Goal: Use online tool/utility: Utilize a website feature to perform a specific function

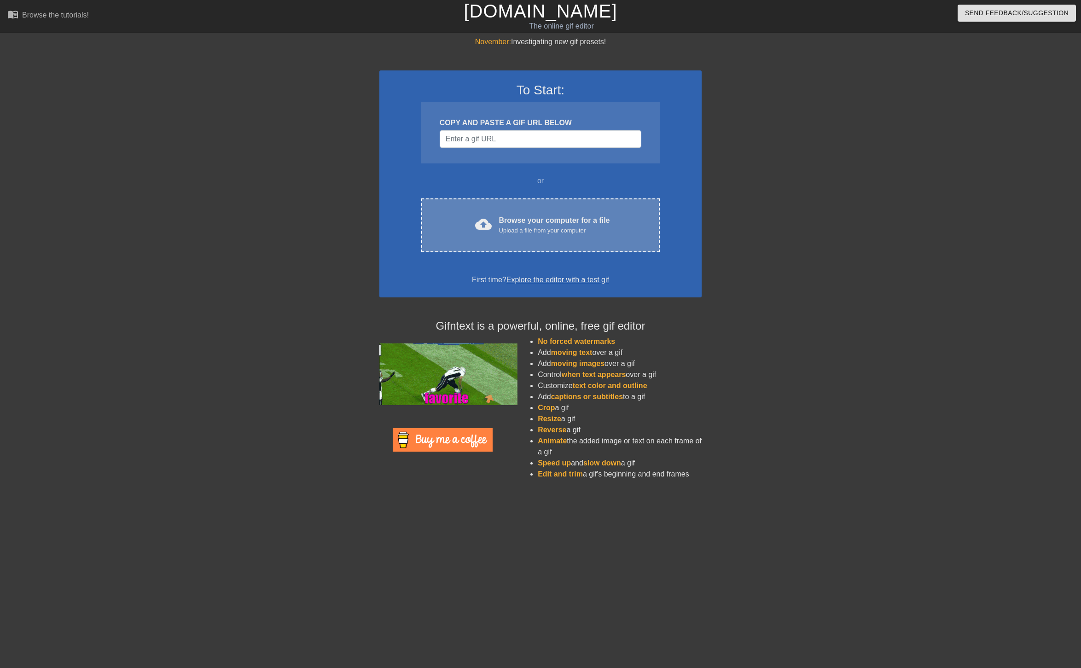
click at [524, 226] on div "Upload a file from your computer" at bounding box center [554, 230] width 111 height 9
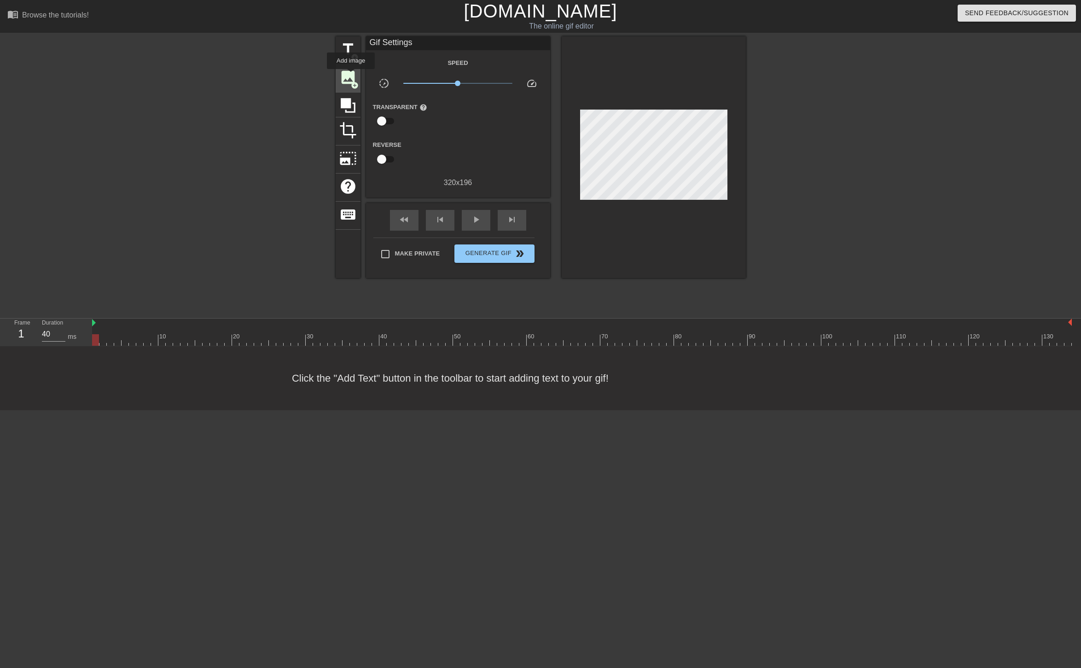
click at [351, 76] on span "image" at bounding box center [347, 77] width 17 height 17
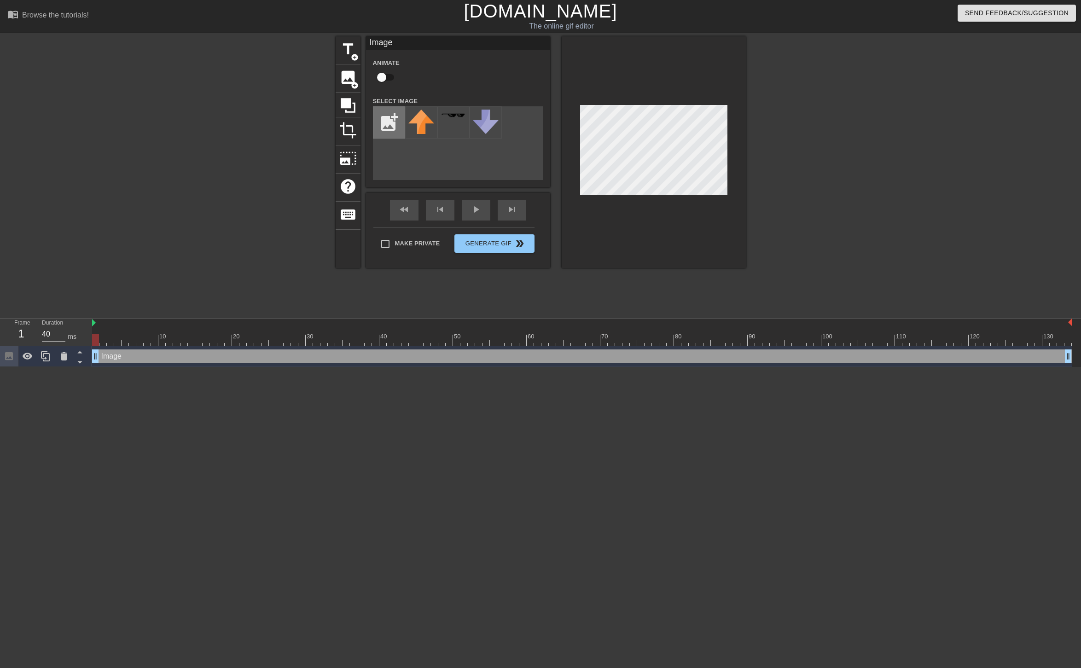
click at [387, 117] on input "file" at bounding box center [388, 122] width 31 height 31
type input "C:\fakepath\USC.png"
click at [420, 115] on img at bounding box center [421, 119] width 26 height 18
click at [386, 77] on input "checkbox" at bounding box center [382, 77] width 52 height 17
click at [386, 77] on input "checkbox" at bounding box center [390, 77] width 52 height 17
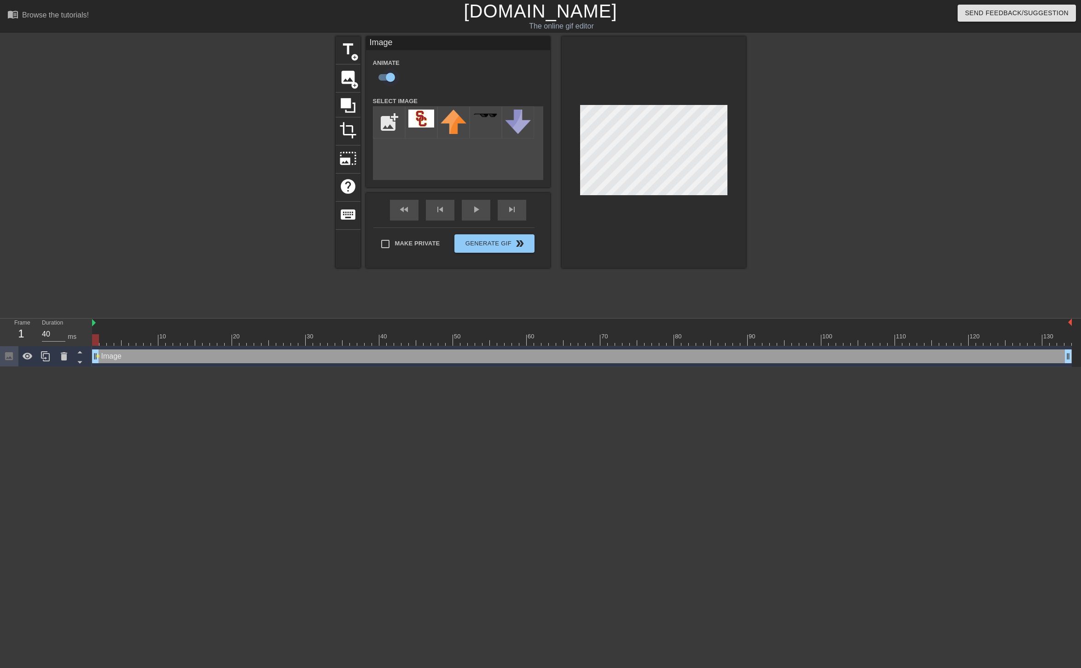
checkbox input "false"
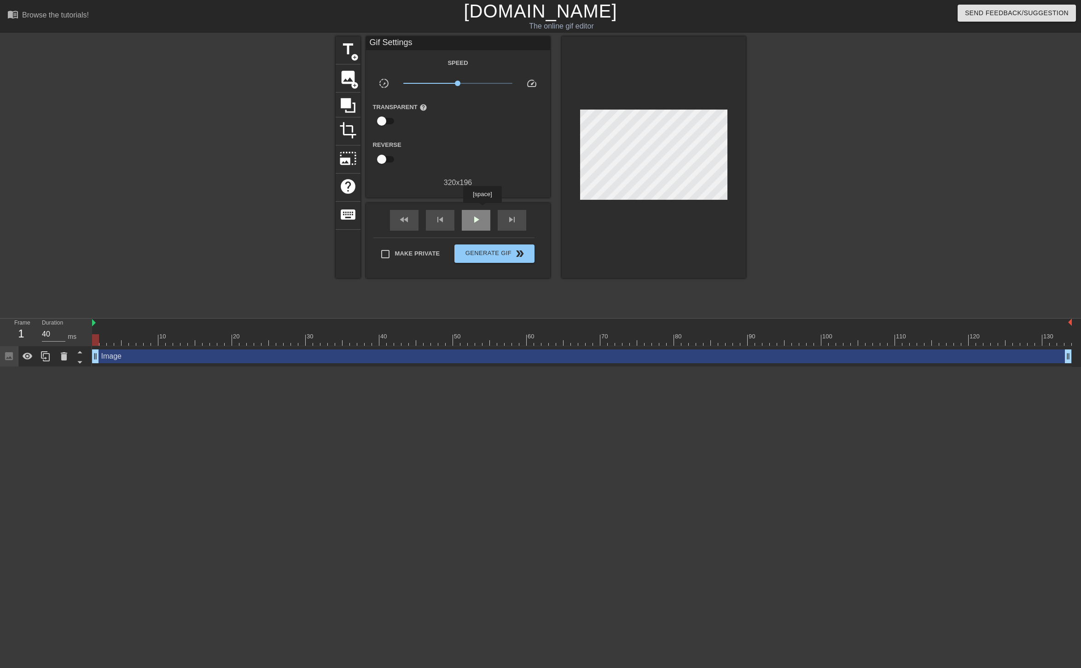
click at [482, 210] on div "play_arrow" at bounding box center [476, 220] width 29 height 21
click at [473, 213] on div "pause" at bounding box center [476, 220] width 29 height 21
drag, startPoint x: 403, startPoint y: 338, endPoint x: 210, endPoint y: 339, distance: 193.9
click at [210, 339] on div at bounding box center [582, 340] width 980 height 12
click at [472, 209] on div "fast_rewind skip_previous play_arrow skip_next" at bounding box center [458, 220] width 150 height 35
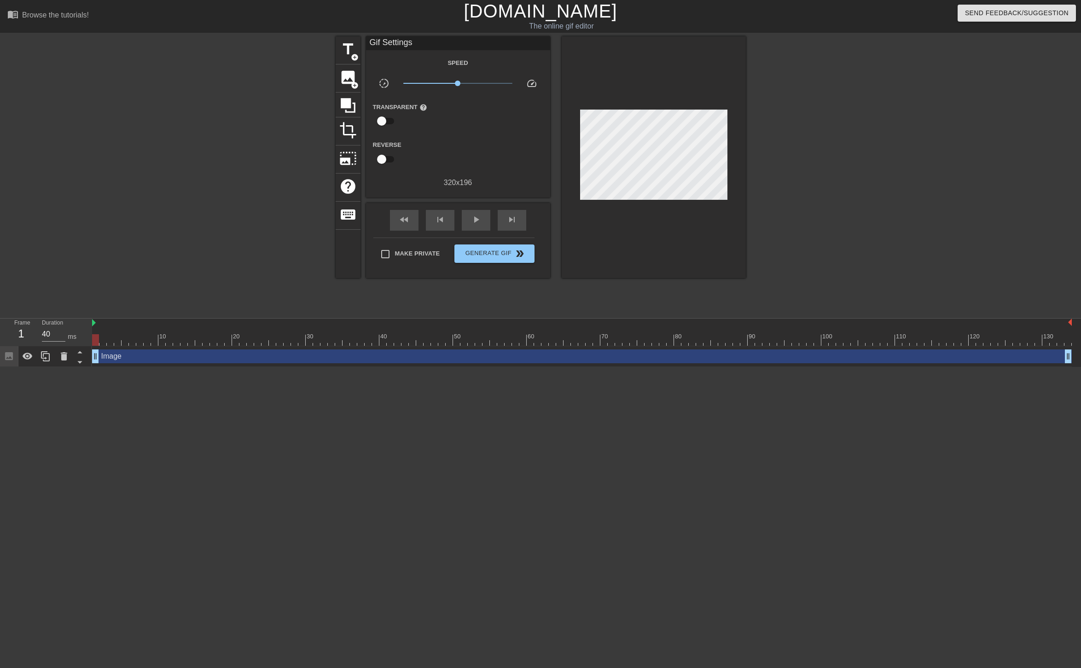
drag, startPoint x: 206, startPoint y: 335, endPoint x: 61, endPoint y: 343, distance: 145.3
click at [61, 343] on div "Frame 1 Duration 40 ms 10 20 30 40 50 60 70 80 90 100 110 120 130 Image drag_ha…" at bounding box center [540, 343] width 1081 height 48
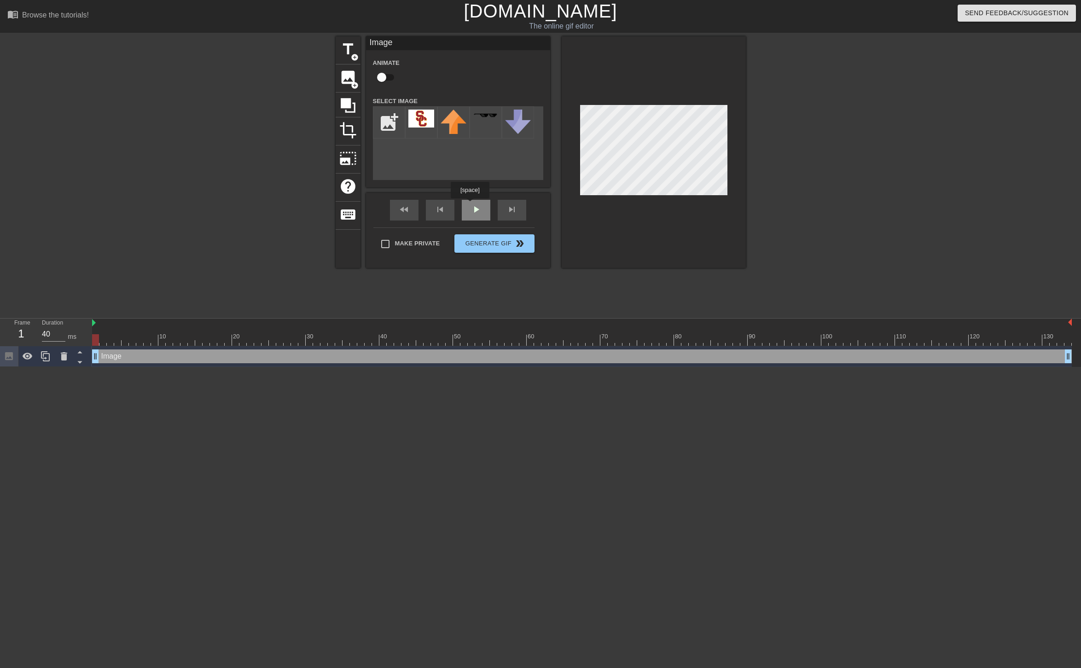
click at [470, 205] on div "fast_rewind skip_previous play_arrow skip_next" at bounding box center [458, 210] width 150 height 35
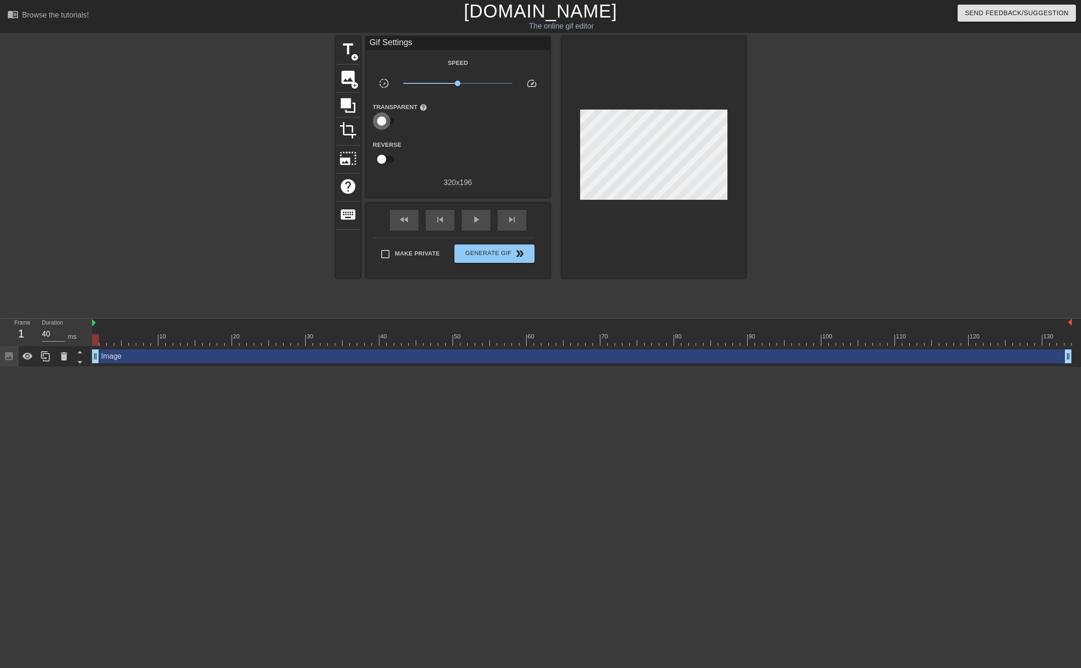
click at [387, 116] on input "checkbox" at bounding box center [382, 120] width 52 height 17
click at [387, 116] on input "checkbox" at bounding box center [390, 120] width 52 height 17
checkbox input "false"
click at [471, 215] on span "play_arrow" at bounding box center [476, 219] width 11 height 11
click at [471, 215] on span "pause" at bounding box center [476, 219] width 11 height 11
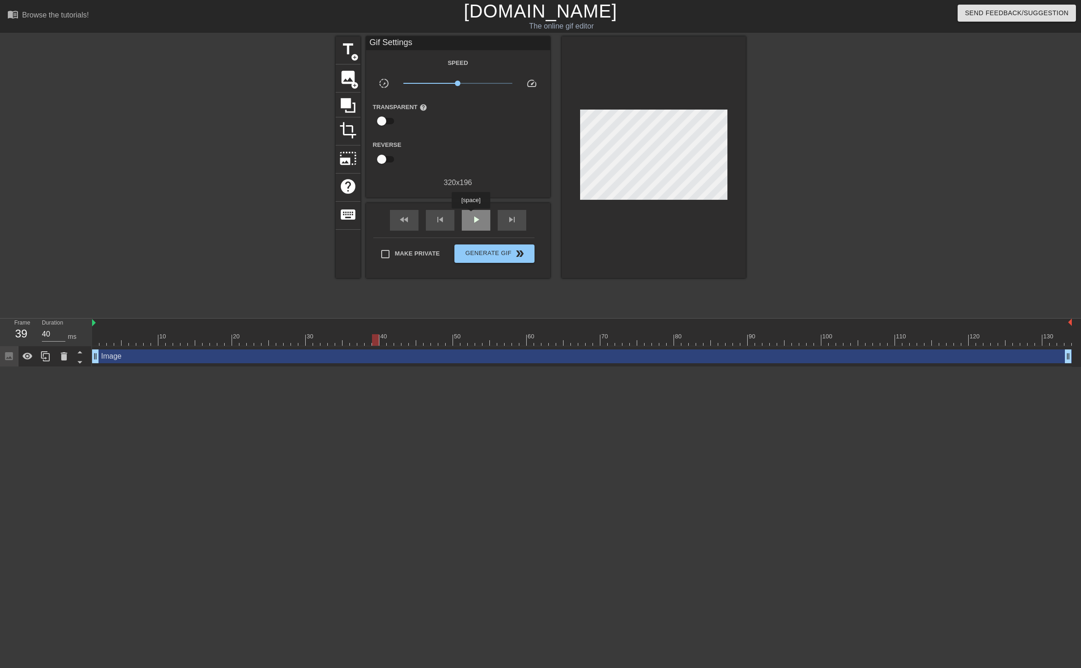
click at [471, 215] on span "play_arrow" at bounding box center [476, 219] width 11 height 11
click at [471, 215] on span "pause" at bounding box center [476, 219] width 11 height 11
click at [471, 215] on span "play_arrow" at bounding box center [476, 219] width 11 height 11
click at [471, 215] on span "pause" at bounding box center [476, 219] width 11 height 11
click at [471, 215] on span "play_arrow" at bounding box center [476, 219] width 11 height 11
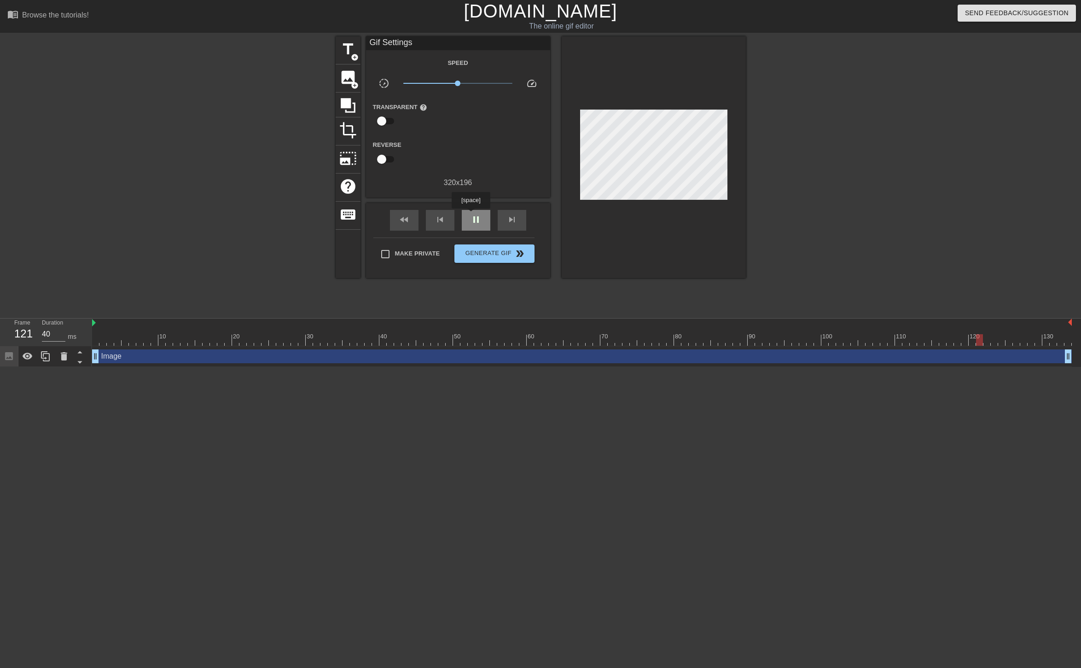
click at [471, 215] on span "pause" at bounding box center [476, 219] width 11 height 11
click at [471, 215] on span "play_arrow" at bounding box center [476, 219] width 11 height 11
click at [471, 215] on span "pause" at bounding box center [476, 219] width 11 height 11
click at [360, 81] on div "image add_circle" at bounding box center [348, 78] width 25 height 28
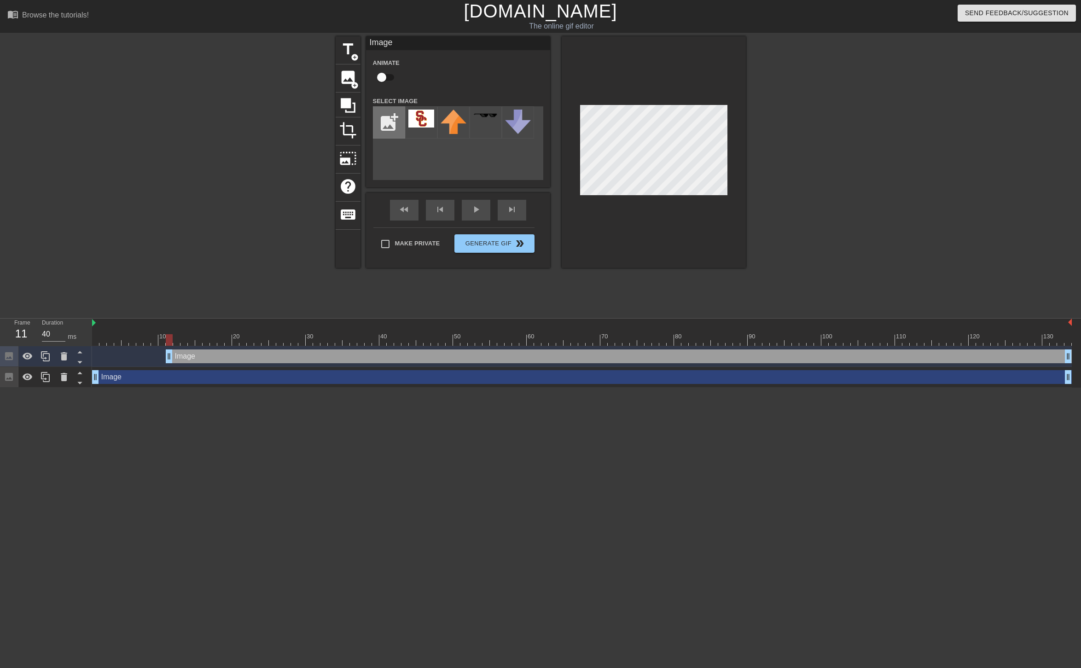
click at [391, 122] on input "file" at bounding box center [388, 122] width 31 height 31
type input "C:\fakepath\ND.png"
click at [428, 119] on img at bounding box center [421, 118] width 26 height 17
click at [478, 204] on div "fast_rewind skip_previous play_arrow skip_next" at bounding box center [458, 210] width 150 height 35
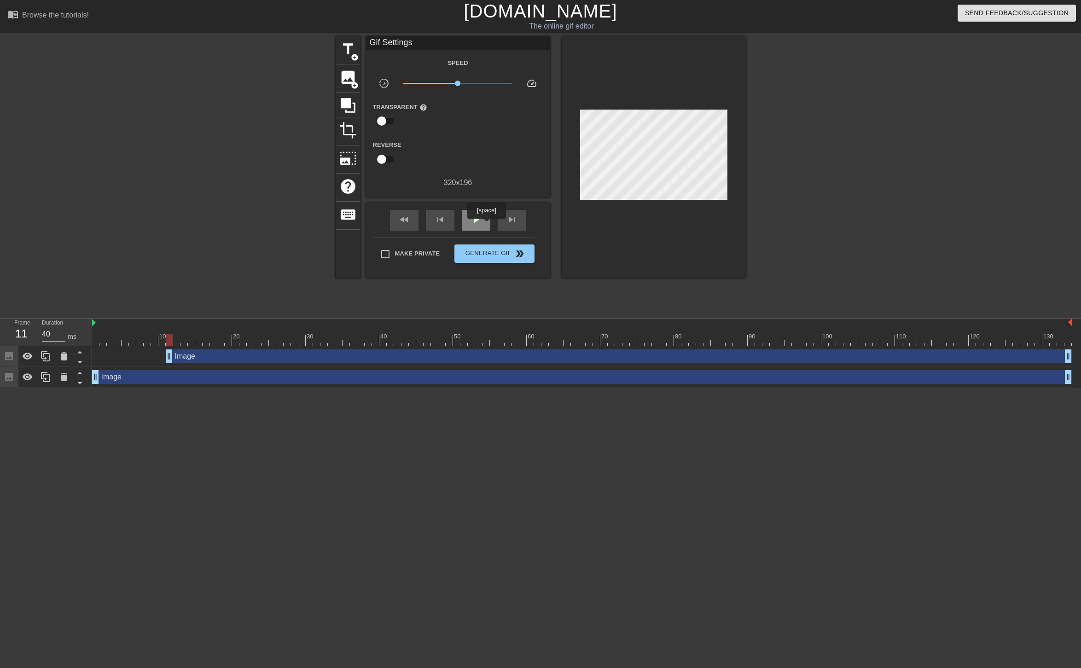
click at [486, 225] on div "play_arrow" at bounding box center [476, 220] width 29 height 21
click at [820, 151] on div at bounding box center [826, 174] width 138 height 276
click at [475, 217] on span "pause" at bounding box center [476, 219] width 11 height 11
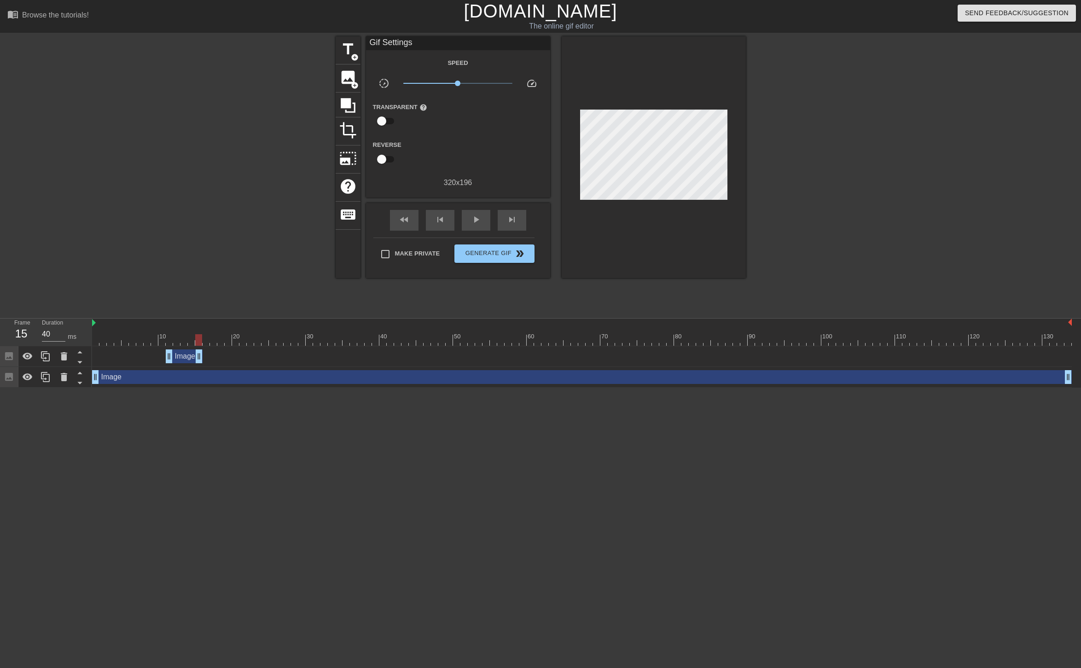
drag, startPoint x: 1069, startPoint y: 355, endPoint x: 201, endPoint y: 355, distance: 868.5
drag, startPoint x: 178, startPoint y: 355, endPoint x: 106, endPoint y: 353, distance: 71.4
click at [106, 353] on div "Image drag_handle drag_handle" at bounding box center [110, 357] width 37 height 14
click at [297, 388] on html "menu_book Browse the tutorials! [DOMAIN_NAME] The online gif editor Send Feedba…" at bounding box center [540, 194] width 1081 height 388
click at [180, 363] on div "Image drag_handle drag_handle" at bounding box center [582, 357] width 980 height 14
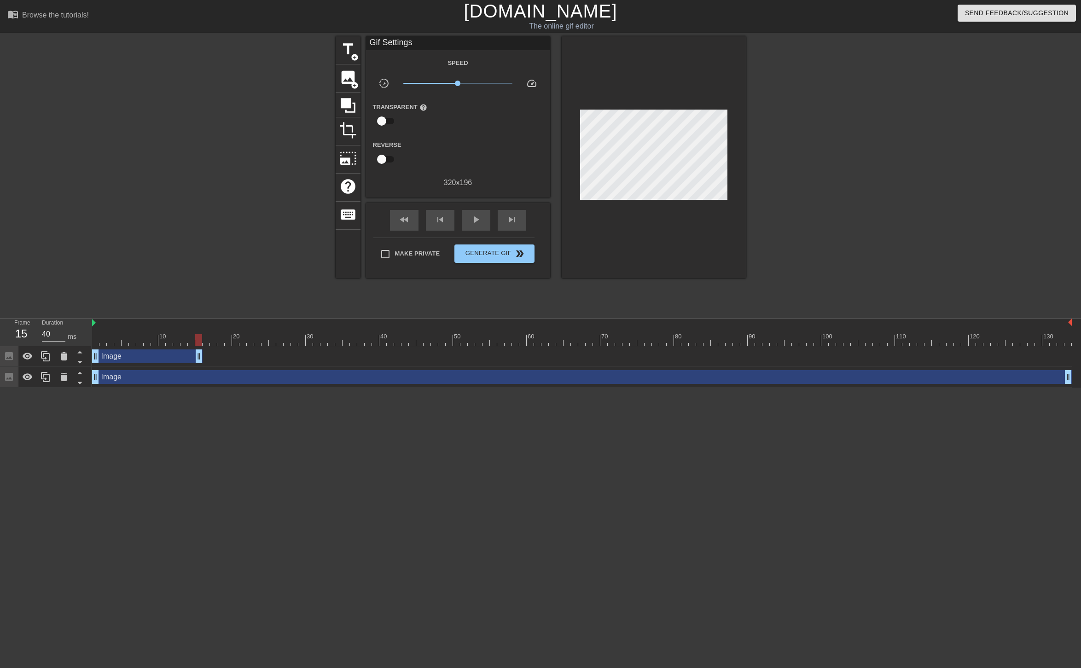
drag, startPoint x: 123, startPoint y: 356, endPoint x: 195, endPoint y: 371, distance: 73.9
click at [195, 371] on div "Image drag_handle drag_handle Image drag_handle drag_handle" at bounding box center [586, 366] width 989 height 41
click at [352, 73] on span "image" at bounding box center [347, 77] width 17 height 17
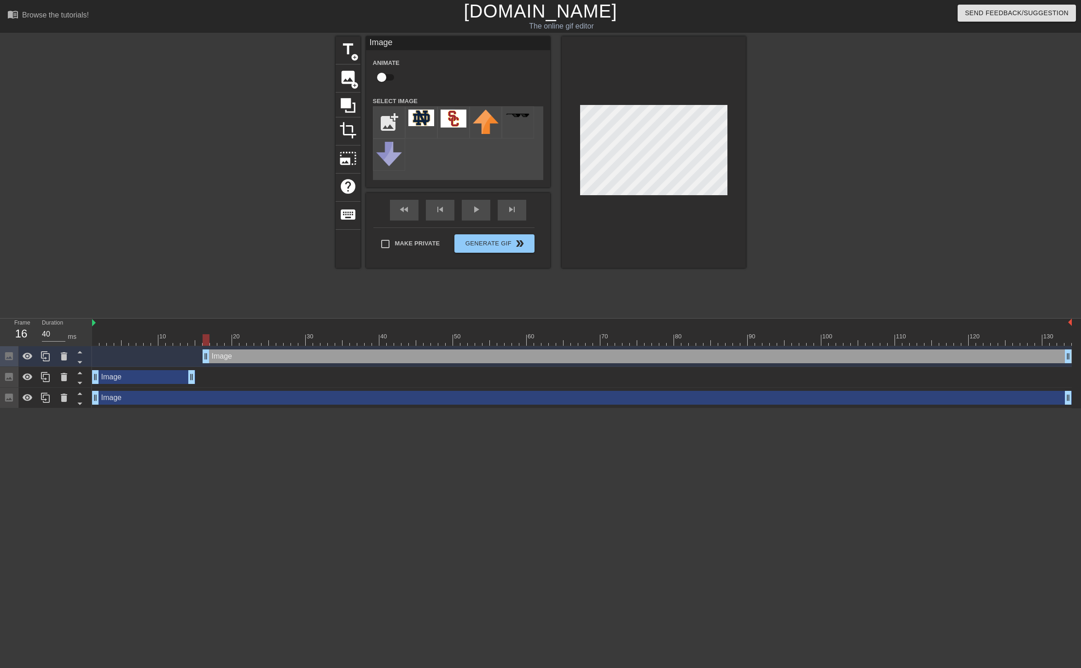
drag, startPoint x: 193, startPoint y: 356, endPoint x: 211, endPoint y: 355, distance: 18.1
click at [433, 128] on div at bounding box center [421, 122] width 32 height 32
click at [131, 402] on div "Image drag_handle drag_handle" at bounding box center [582, 398] width 980 height 14
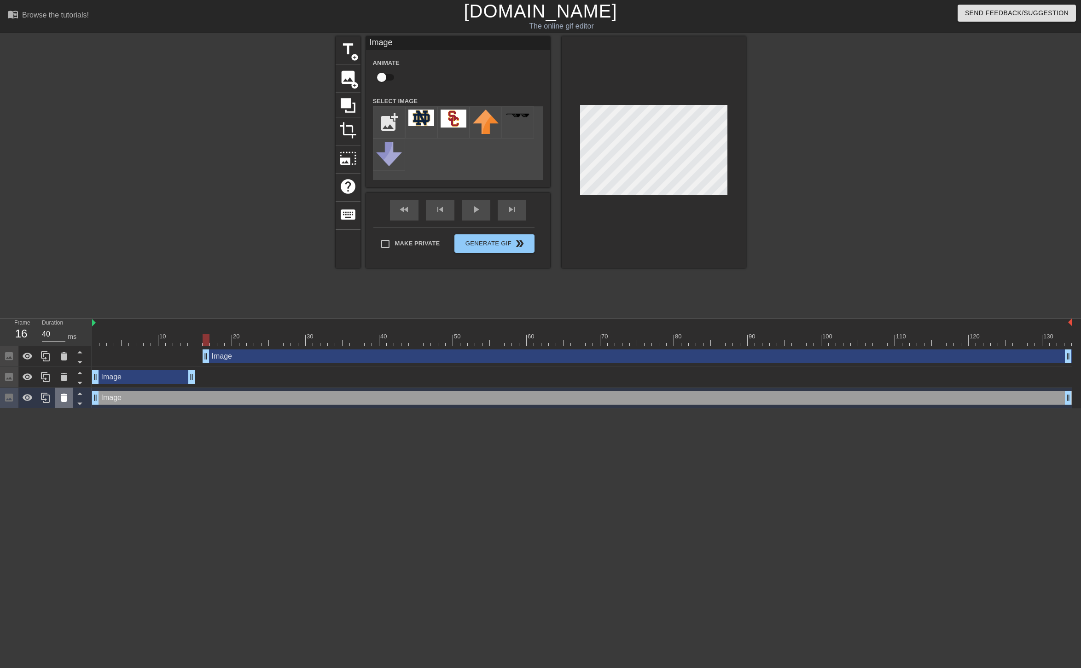
click at [66, 406] on div at bounding box center [64, 398] width 18 height 20
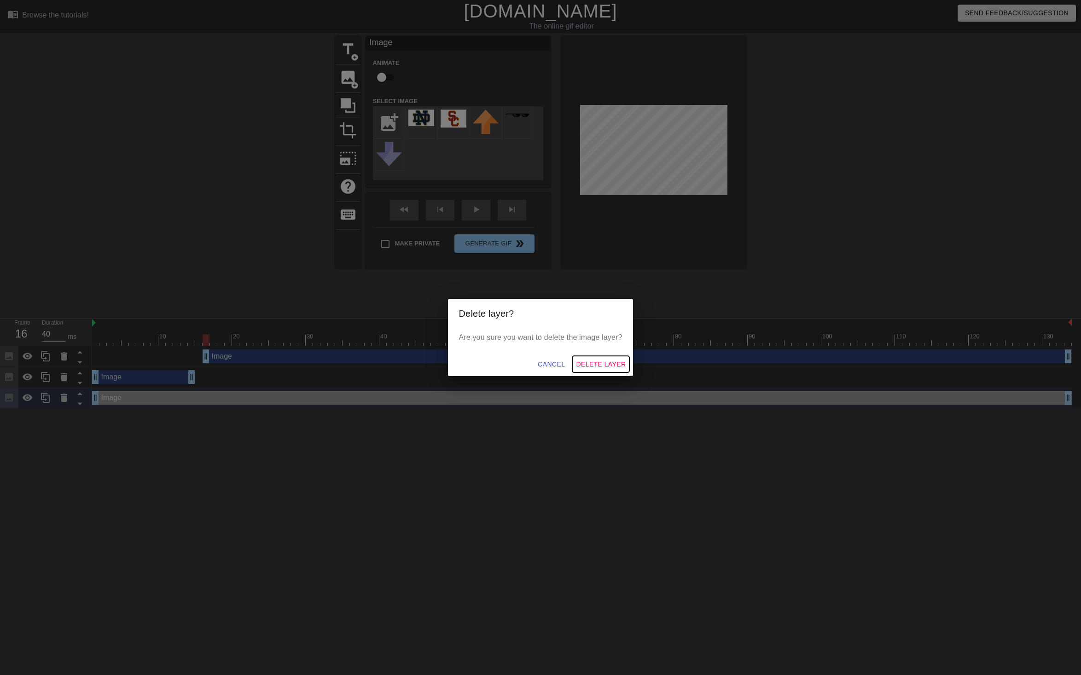
click at [614, 362] on span "Delete Layer" at bounding box center [601, 365] width 50 height 12
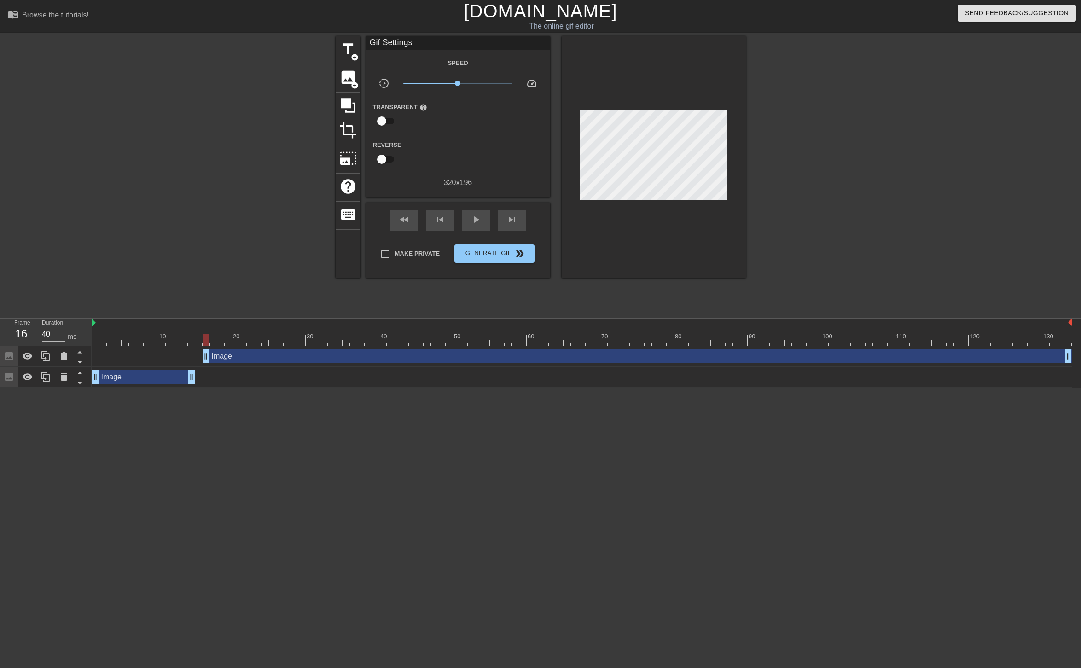
click at [136, 381] on div "Image drag_handle drag_handle" at bounding box center [143, 377] width 103 height 14
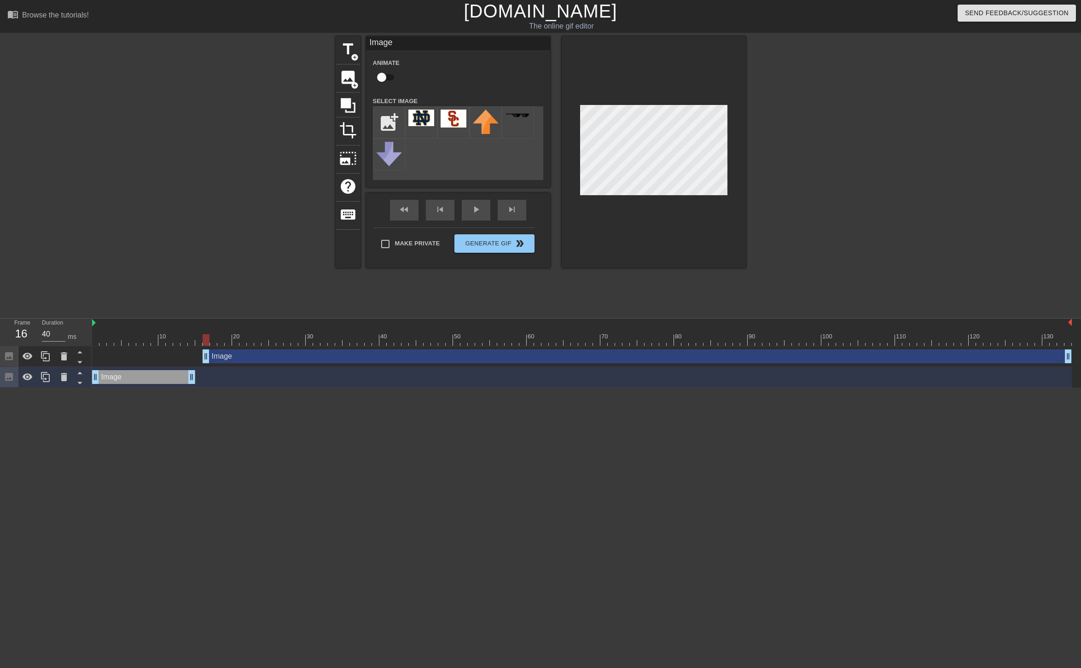
click at [296, 356] on div "Image drag_handle drag_handle" at bounding box center [637, 357] width 869 height 14
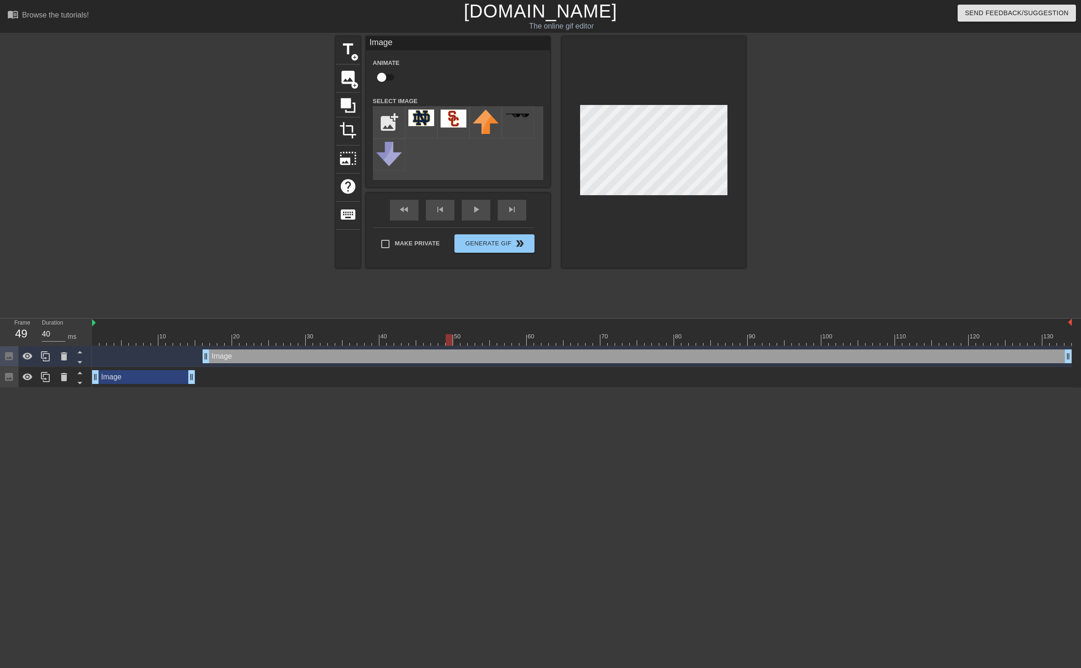
drag, startPoint x: 208, startPoint y: 339, endPoint x: 447, endPoint y: 347, distance: 239.1
click at [447, 347] on div "10 20 30 40 50 60 70 80 90 100 110 120 130 Image drag_handle drag_handle Image …" at bounding box center [586, 353] width 989 height 69
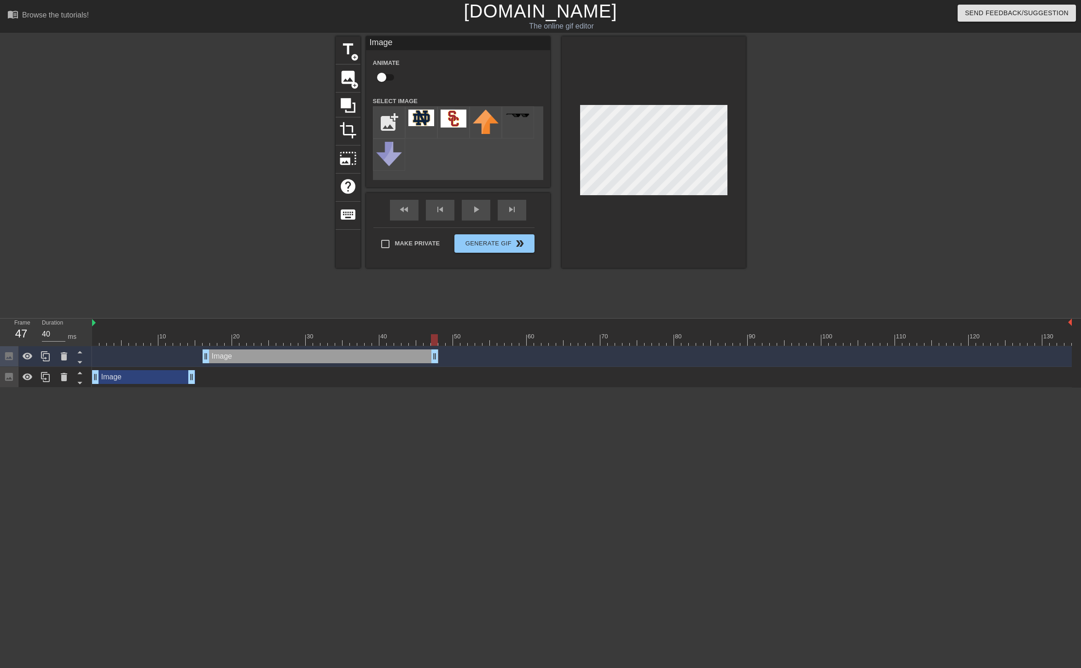
drag, startPoint x: 1067, startPoint y: 357, endPoint x: 433, endPoint y: 371, distance: 634.3
click at [433, 371] on div "Image drag_handle drag_handle Image drag_handle drag_handle" at bounding box center [586, 366] width 989 height 41
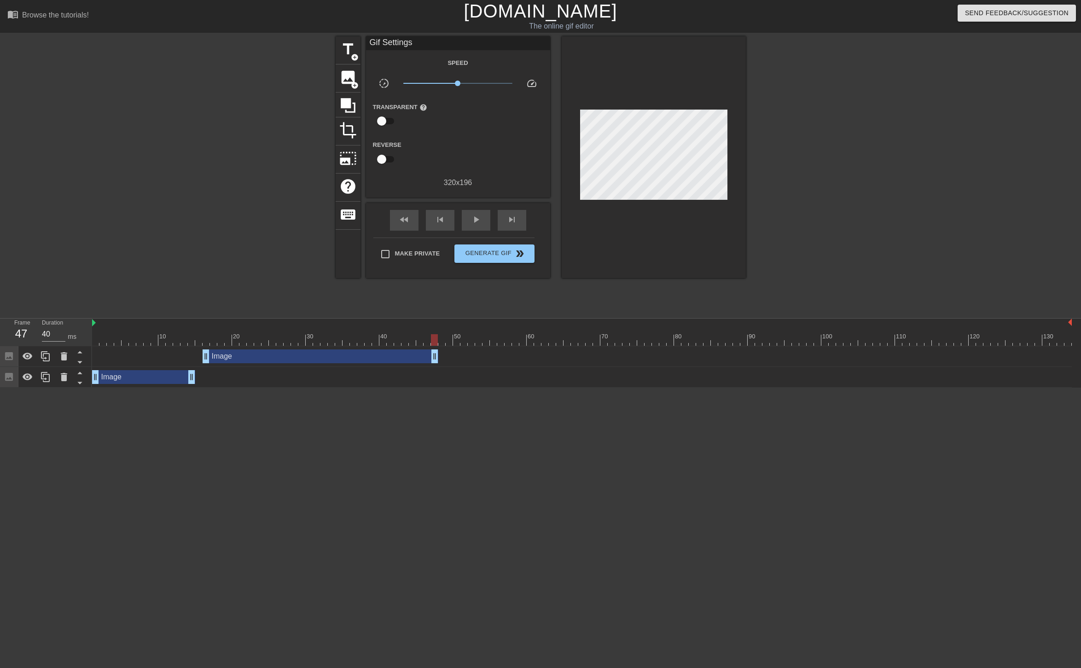
click at [460, 388] on html "menu_book Browse the tutorials! [DOMAIN_NAME] The online gif editor Send Feedba…" at bounding box center [540, 194] width 1081 height 388
click at [345, 80] on span "image" at bounding box center [347, 77] width 17 height 17
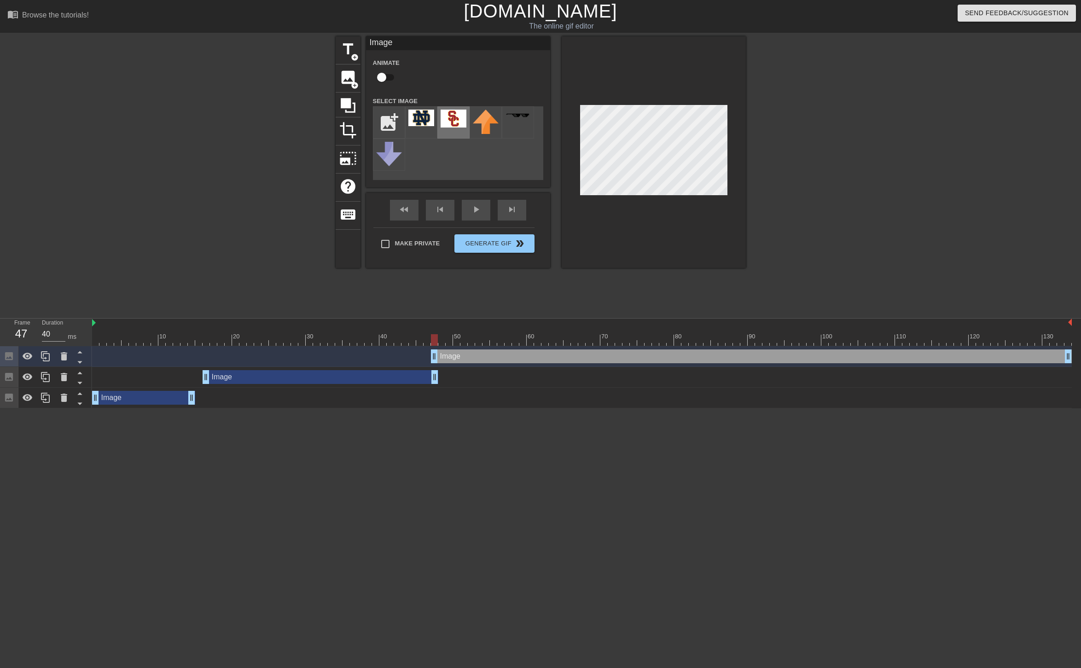
click at [457, 118] on img at bounding box center [454, 119] width 26 height 18
drag, startPoint x: 433, startPoint y: 357, endPoint x: 439, endPoint y: 356, distance: 5.6
drag, startPoint x: 440, startPoint y: 338, endPoint x: 455, endPoint y: 338, distance: 15.2
click at [455, 338] on div at bounding box center [456, 340] width 7 height 12
drag, startPoint x: 458, startPoint y: 336, endPoint x: 777, endPoint y: 292, distance: 322.1
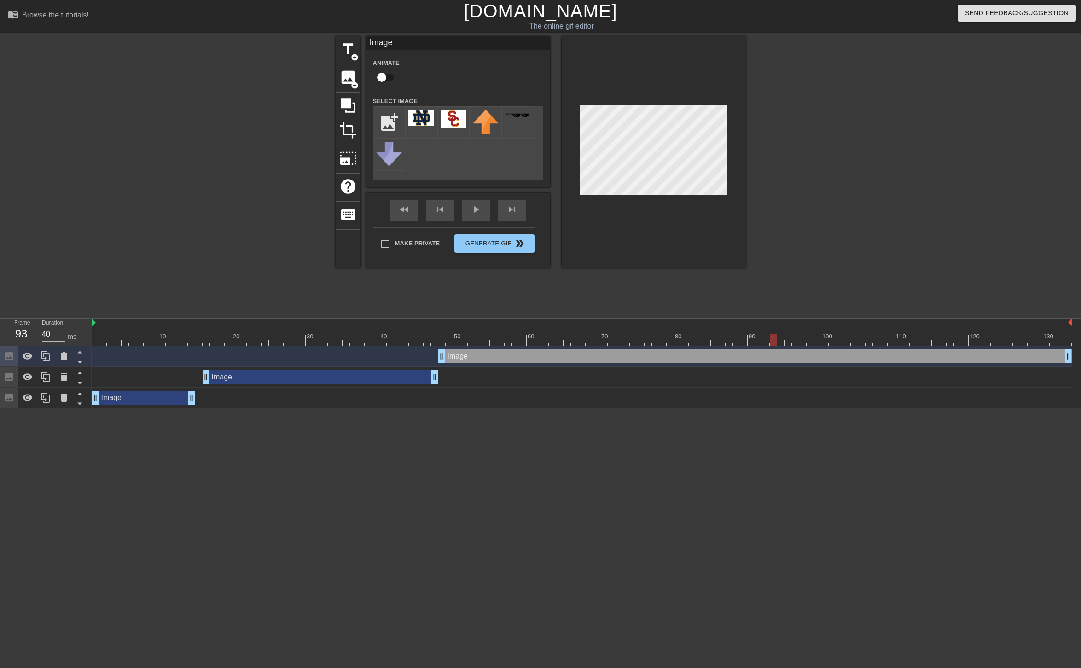
click at [777, 292] on div "menu_book Browse the tutorials! [DOMAIN_NAME] The online gif editor Send Feedba…" at bounding box center [540, 204] width 1081 height 408
drag, startPoint x: 777, startPoint y: 341, endPoint x: 1053, endPoint y: 333, distance: 276.0
click at [1053, 333] on div "10 20 30 40 50 60 70 80 90 100 110 120 130" at bounding box center [582, 332] width 980 height 27
drag, startPoint x: 1052, startPoint y: 338, endPoint x: 2, endPoint y: 364, distance: 1050.3
click at [2, 364] on div "Frame 1 Duration 40 ms 10 20 30 40 50 60 70 80 90 100 110 120 130 Image drag_ha…" at bounding box center [540, 364] width 1081 height 90
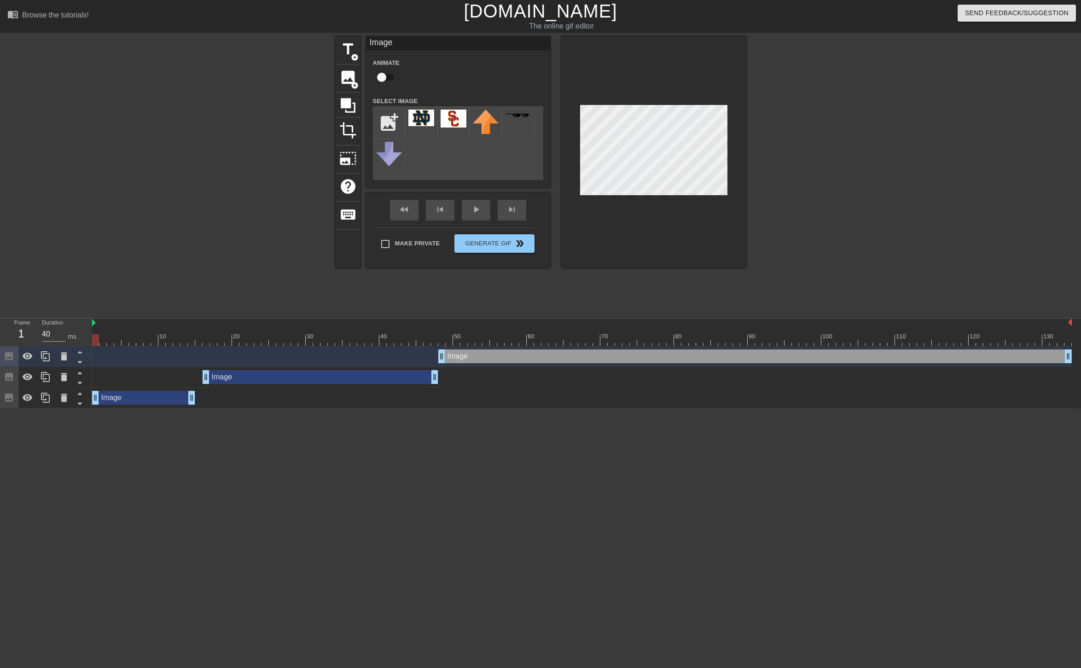
drag, startPoint x: 95, startPoint y: 341, endPoint x: 78, endPoint y: 344, distance: 17.3
click at [78, 344] on div "Frame 1 Duration 40 ms 10 20 30 40 50 60 70 80 90 100 110 120 130 Image drag_ha…" at bounding box center [540, 364] width 1081 height 90
click at [145, 403] on div "Image drag_handle drag_handle" at bounding box center [143, 398] width 103 height 14
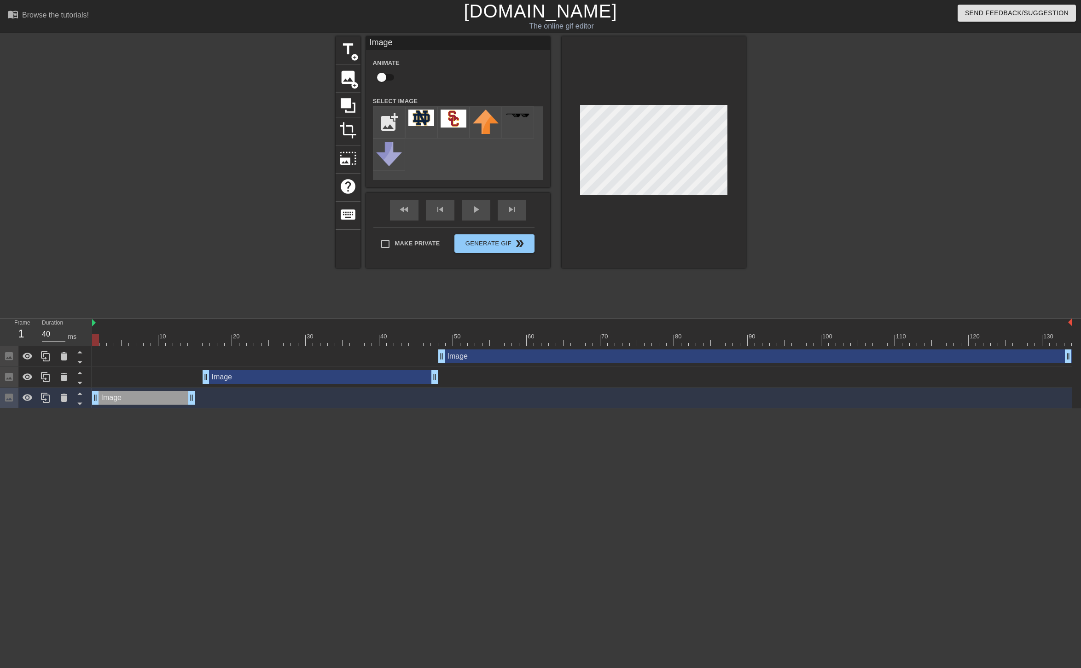
click at [269, 377] on div "Image drag_handle drag_handle" at bounding box center [321, 377] width 236 height 14
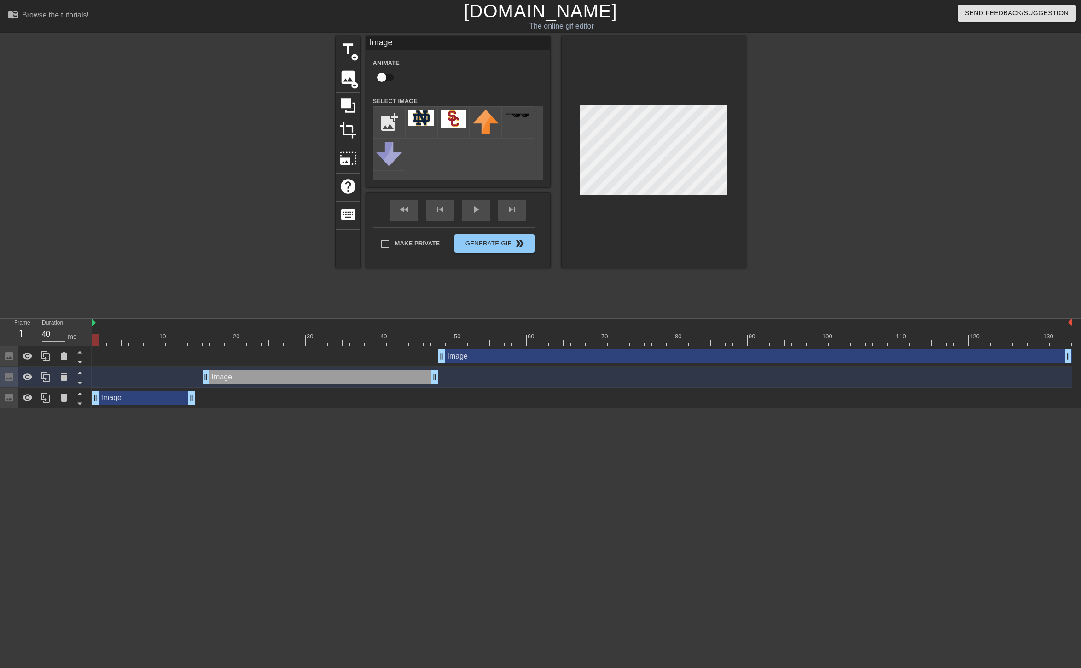
click at [525, 350] on div "Image drag_handle drag_handle" at bounding box center [755, 357] width 634 height 14
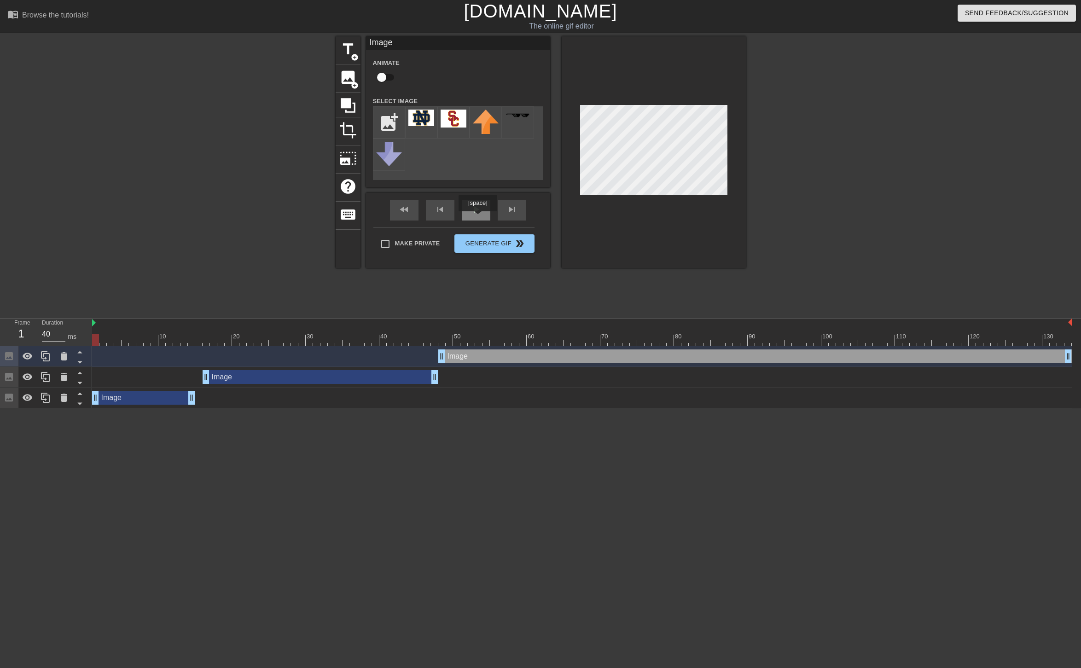
click at [478, 219] on div "play_arrow" at bounding box center [476, 210] width 29 height 21
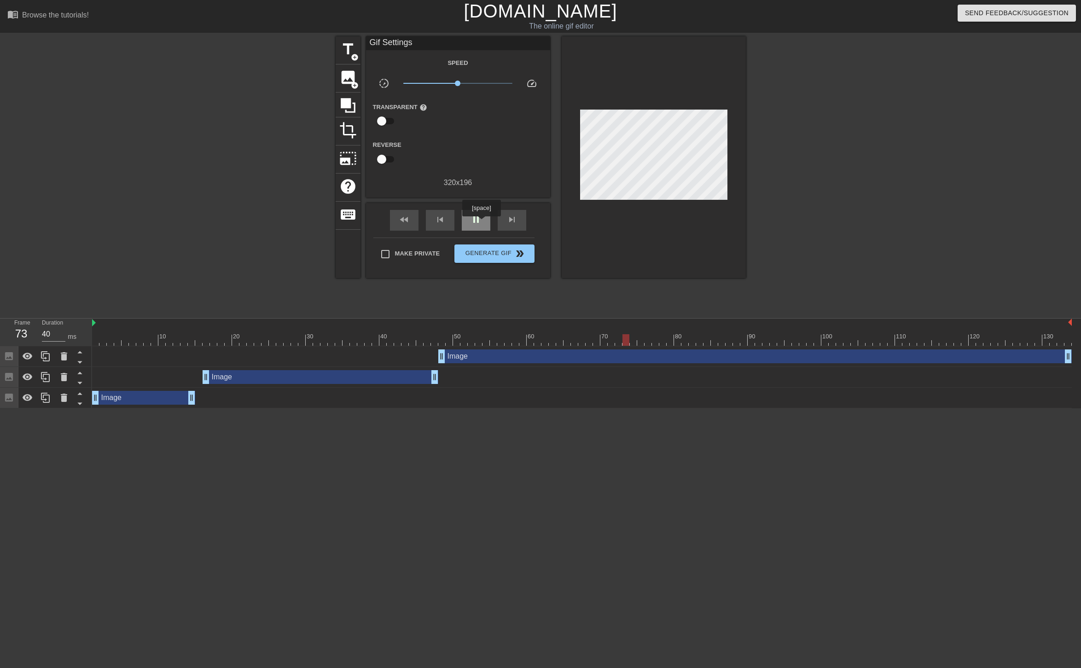
click at [481, 223] on span "pause" at bounding box center [476, 219] width 11 height 11
click at [249, 384] on div "Image drag_handle drag_handle" at bounding box center [582, 377] width 980 height 21
click at [97, 381] on div "Image drag_handle drag_handle" at bounding box center [582, 377] width 980 height 14
click at [6, 378] on icon at bounding box center [9, 377] width 8 height 8
click at [350, 81] on span "image" at bounding box center [347, 77] width 17 height 17
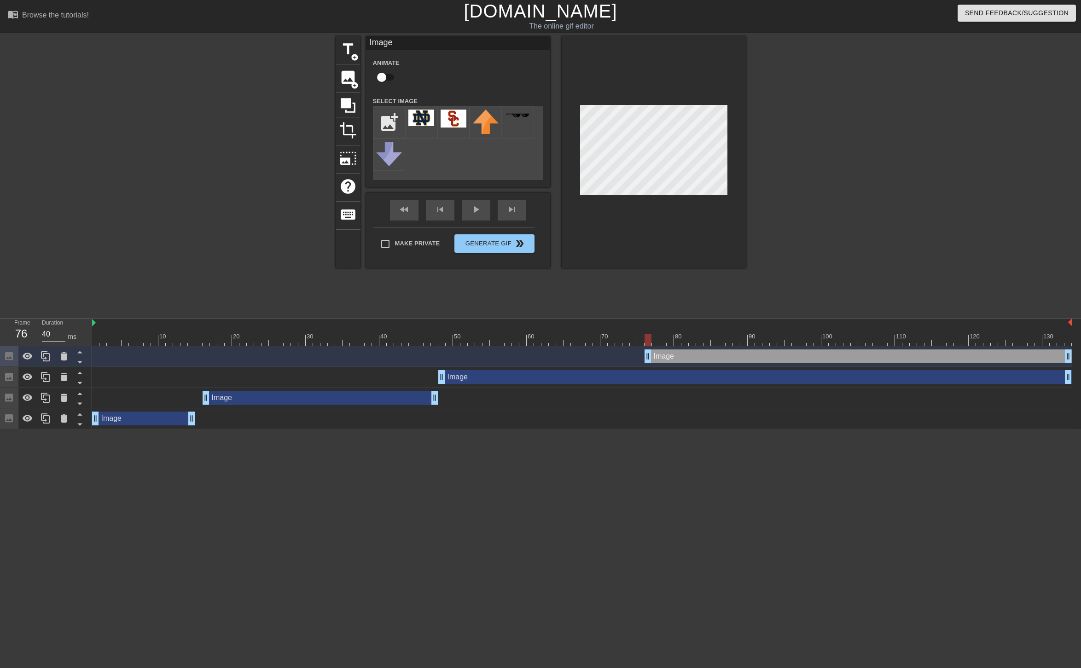
click at [511, 374] on div "Image drag_handle drag_handle" at bounding box center [755, 377] width 634 height 14
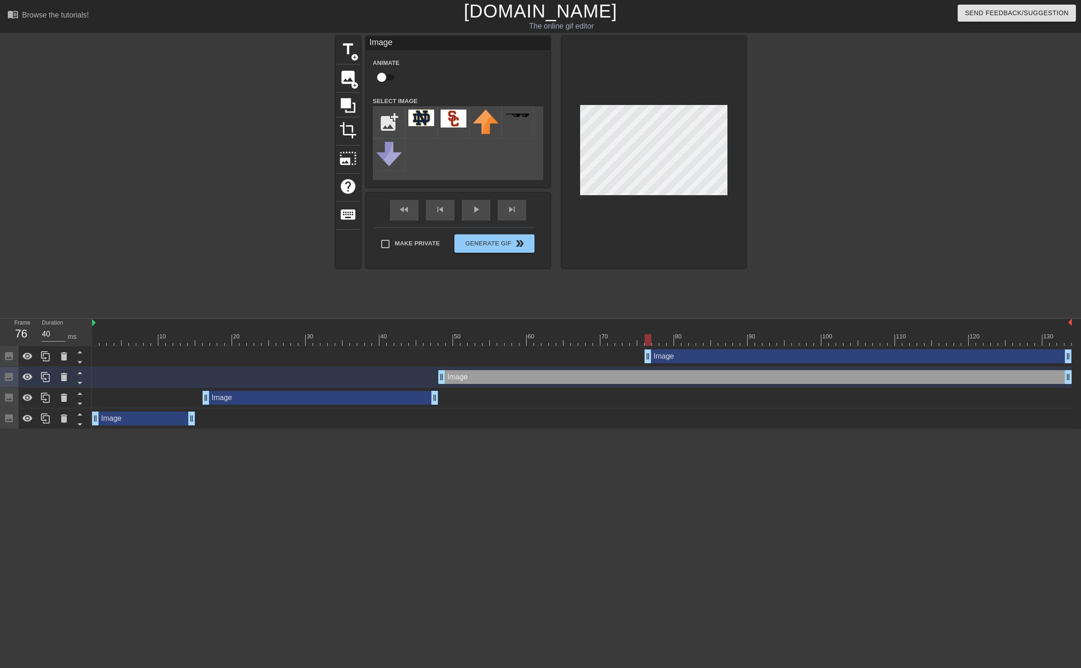
click at [384, 400] on div "Image drag_handle drag_handle" at bounding box center [321, 398] width 236 height 14
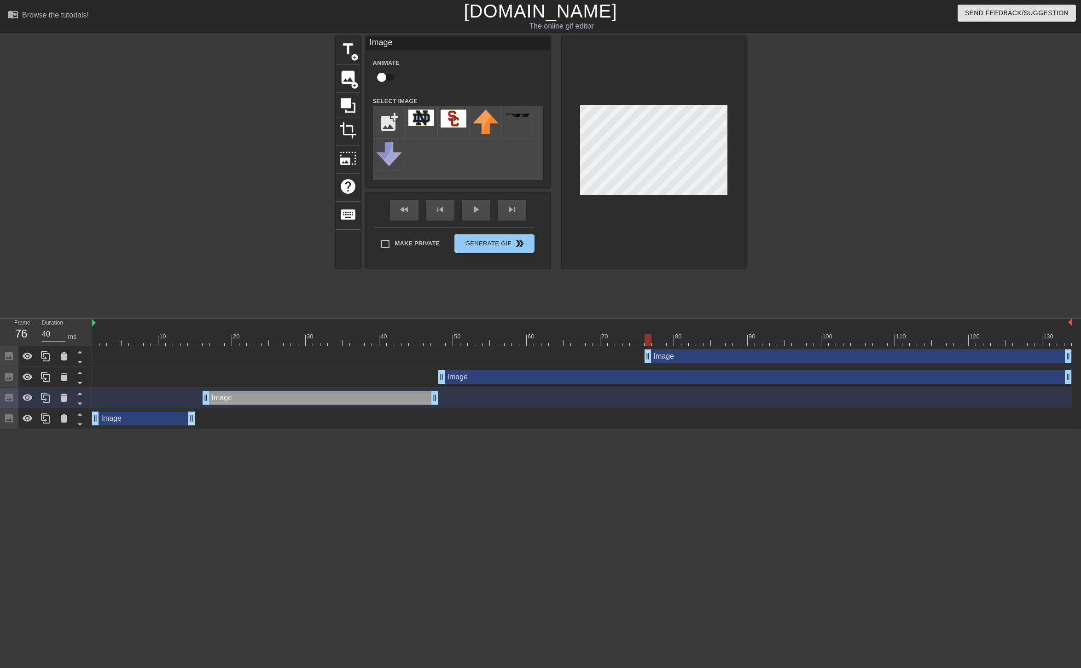
click at [155, 416] on div "Image drag_handle drag_handle" at bounding box center [143, 419] width 103 height 14
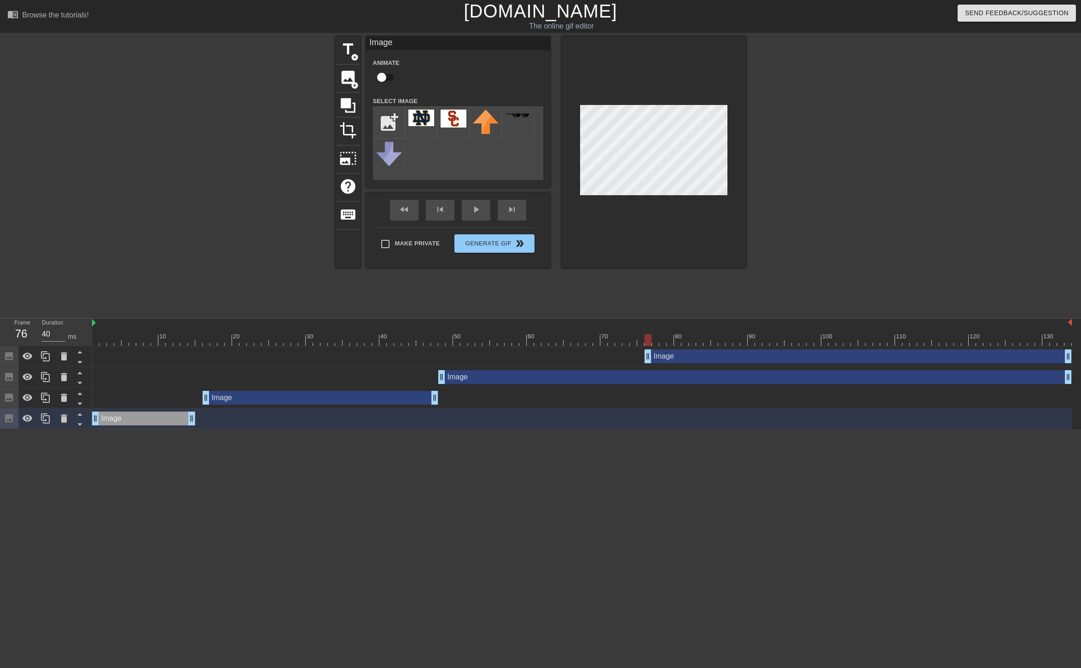
drag, startPoint x: 499, startPoint y: 132, endPoint x: 470, endPoint y: 157, distance: 38.2
click at [470, 157] on div "add_photo_alternate" at bounding box center [458, 143] width 170 height 74
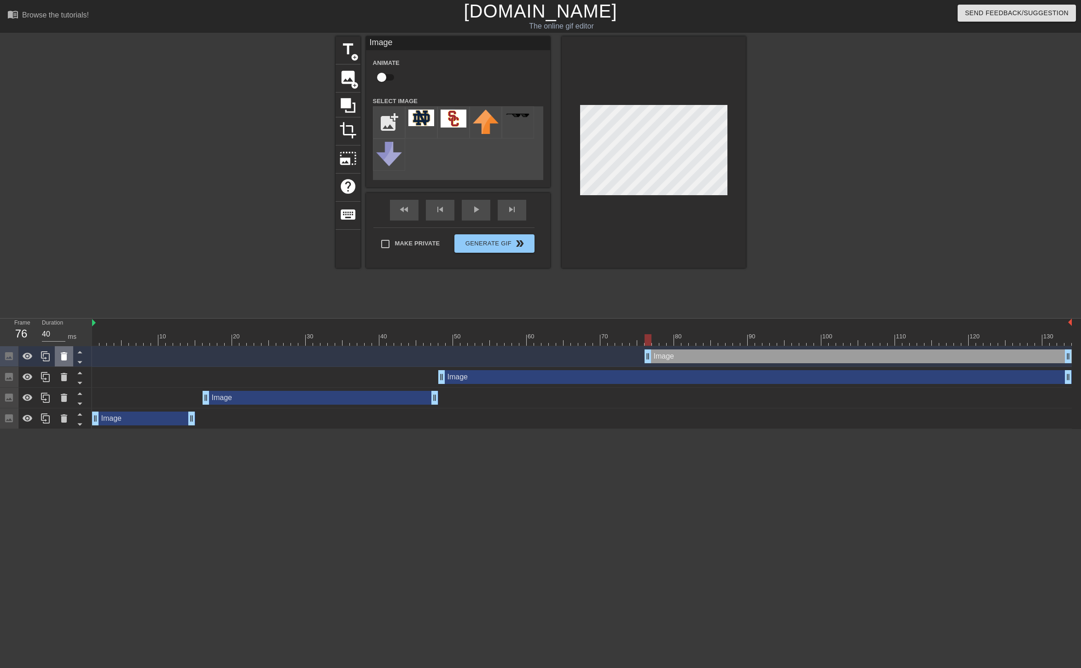
click at [64, 362] on icon at bounding box center [63, 356] width 11 height 11
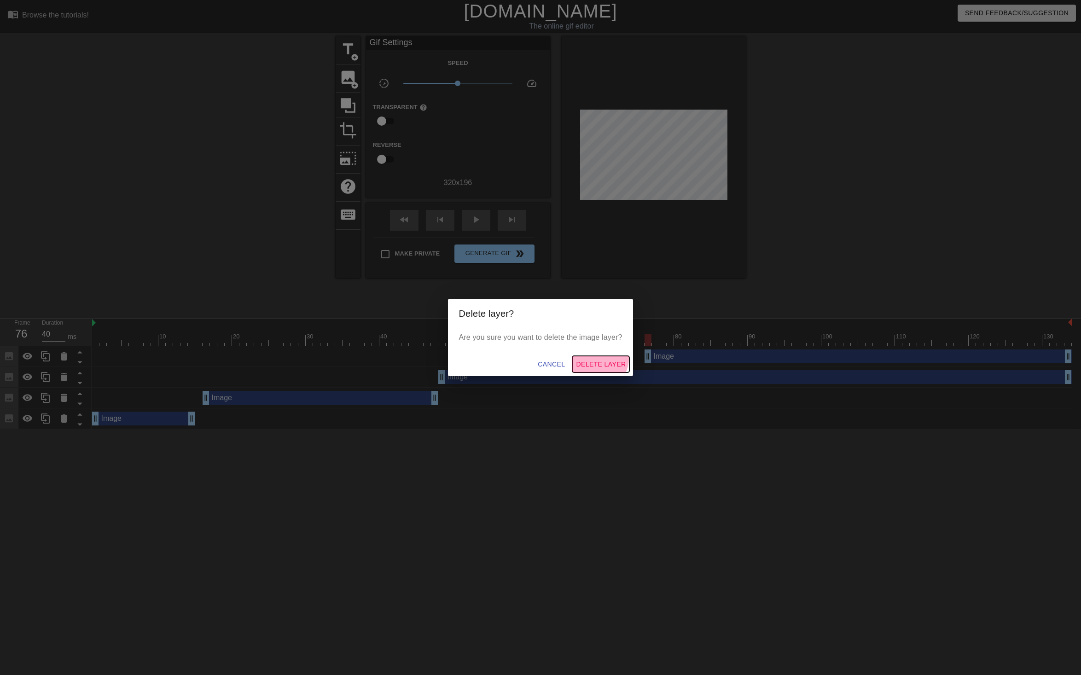
click at [600, 359] on span "Delete Layer" at bounding box center [601, 365] width 50 height 12
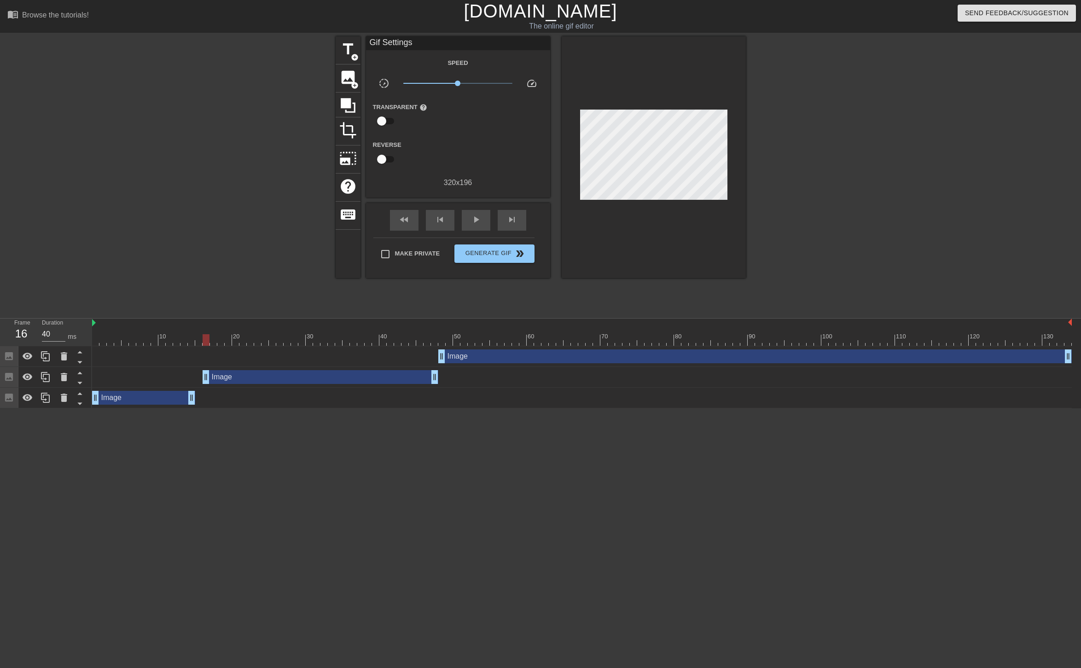
drag, startPoint x: 650, startPoint y: 335, endPoint x: 210, endPoint y: 384, distance: 442.4
click at [210, 384] on div "10 20 30 40 50 60 70 80 90 100 110 120 130 Image drag_handle drag_handle Image …" at bounding box center [586, 364] width 989 height 90
drag, startPoint x: 209, startPoint y: 340, endPoint x: 73, endPoint y: 369, distance: 139.5
click at [73, 369] on div "Frame 1 Duration 40 ms 10 20 30 40 50 60 70 80 90 100 110 120 130 Image drag_ha…" at bounding box center [540, 364] width 1081 height 90
click at [340, 77] on span "image" at bounding box center [347, 77] width 17 height 17
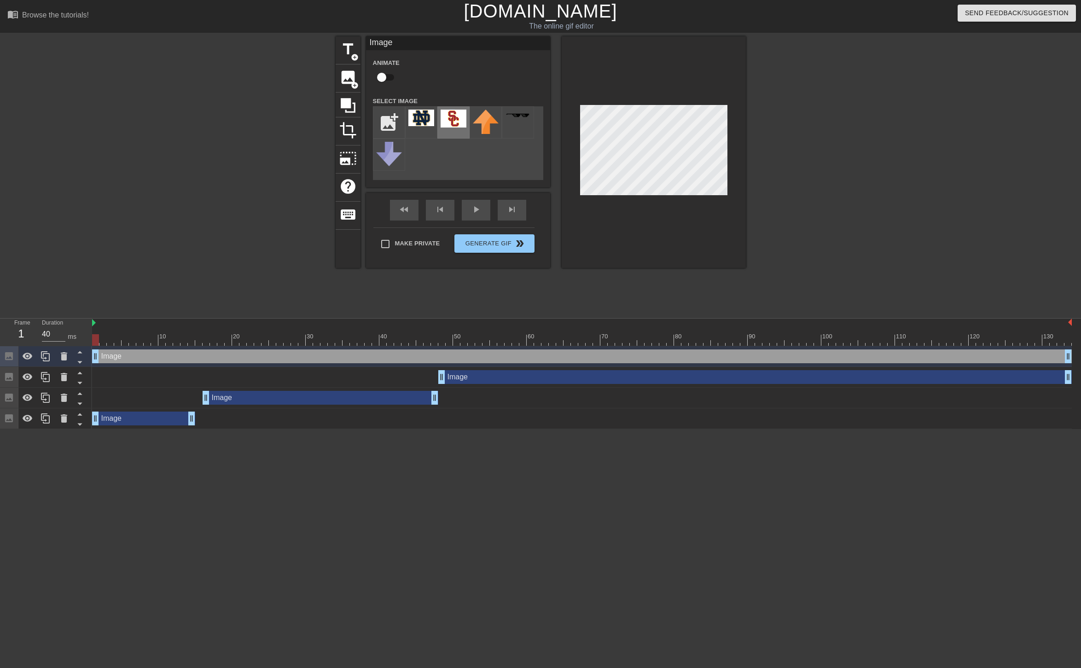
click at [450, 119] on img at bounding box center [454, 119] width 26 height 18
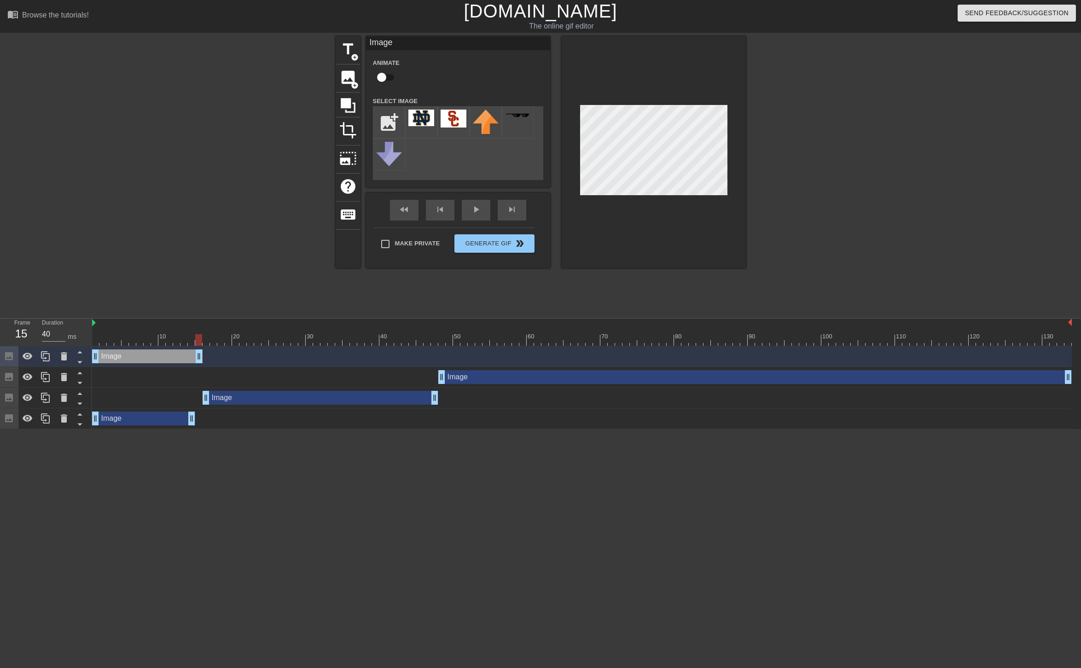
drag, startPoint x: 1068, startPoint y: 355, endPoint x: 198, endPoint y: 378, distance: 870.7
click at [198, 378] on div "Image drag_handle drag_handle Image drag_handle drag_handle Image drag_handle d…" at bounding box center [586, 387] width 989 height 83
click at [280, 404] on div "Image drag_handle drag_handle" at bounding box center [321, 398] width 236 height 14
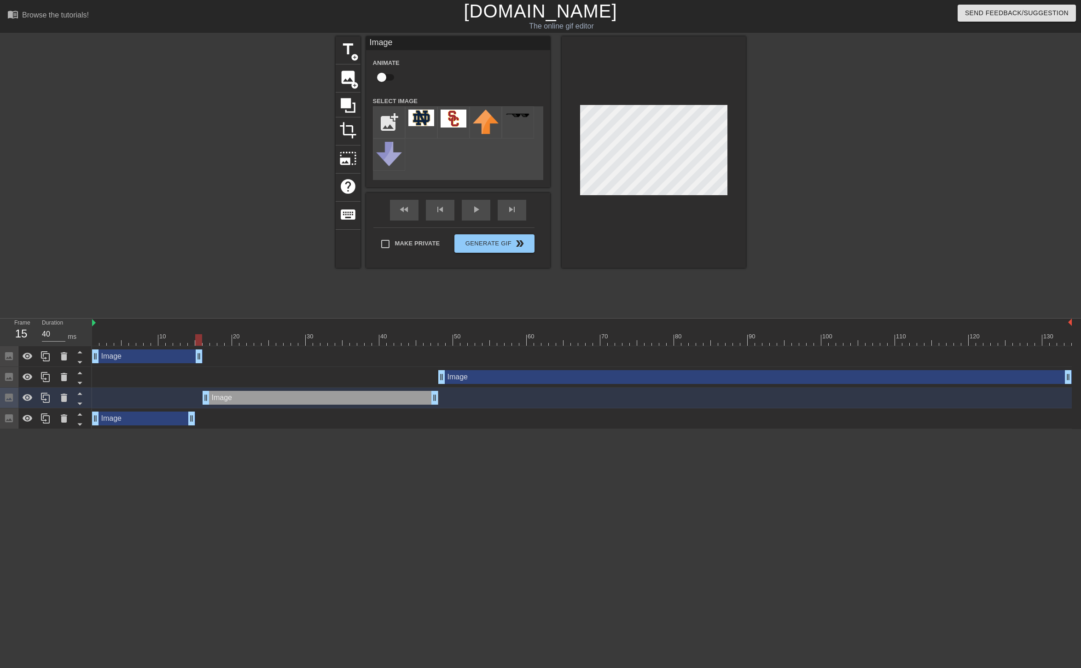
click at [171, 420] on div "Image drag_handle drag_handle" at bounding box center [143, 419] width 103 height 14
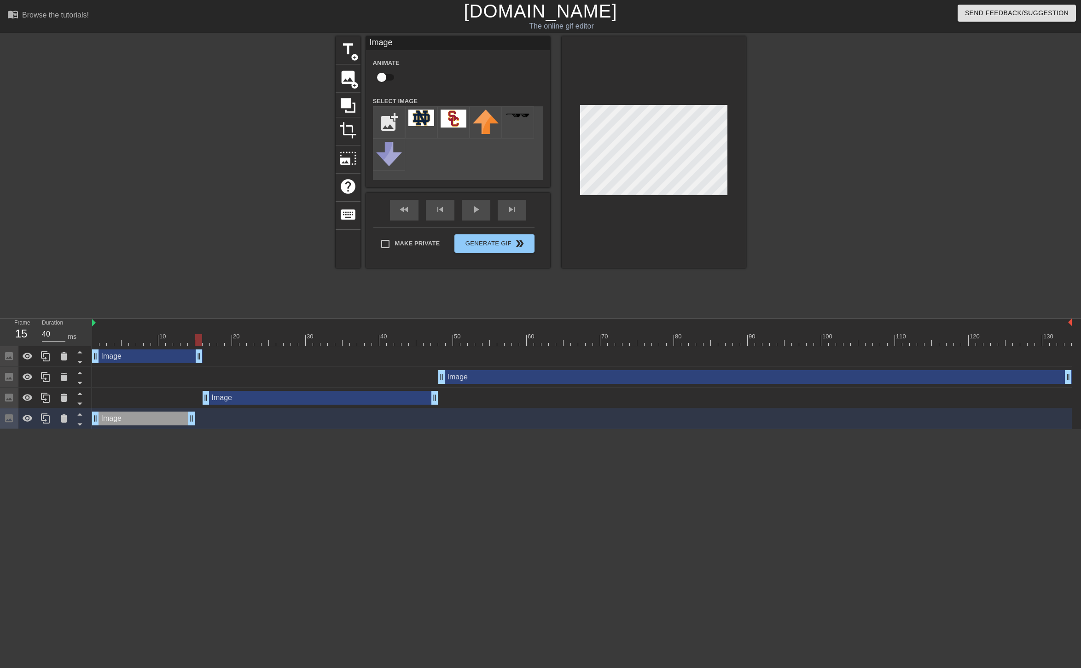
click at [486, 380] on div "Image drag_handle drag_handle" at bounding box center [755, 377] width 634 height 14
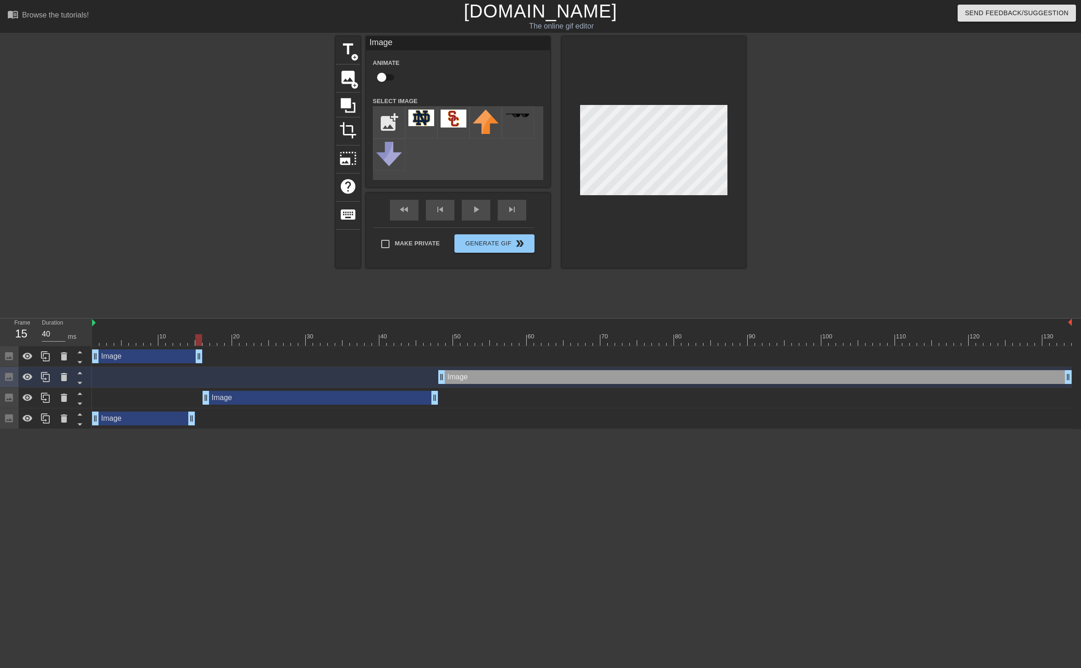
click at [165, 352] on div "Image drag_handle drag_handle" at bounding box center [147, 357] width 111 height 14
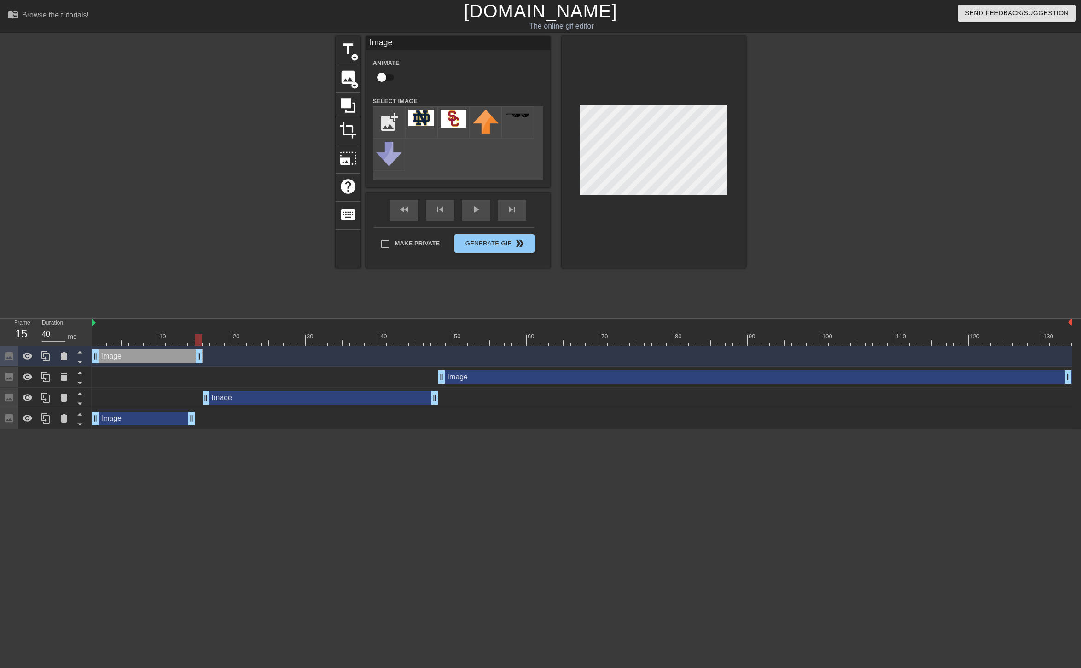
click at [202, 339] on div at bounding box center [582, 340] width 980 height 12
drag, startPoint x: 196, startPoint y: 340, endPoint x: 67, endPoint y: 343, distance: 129.0
click at [67, 343] on div "Frame 1 Duration 40 ms 10 20 30 40 50 60 70 80 90 100 110 120 130 Image drag_ha…" at bounding box center [540, 374] width 1081 height 111
drag, startPoint x: 94, startPoint y: 343, endPoint x: 189, endPoint y: 338, distance: 94.5
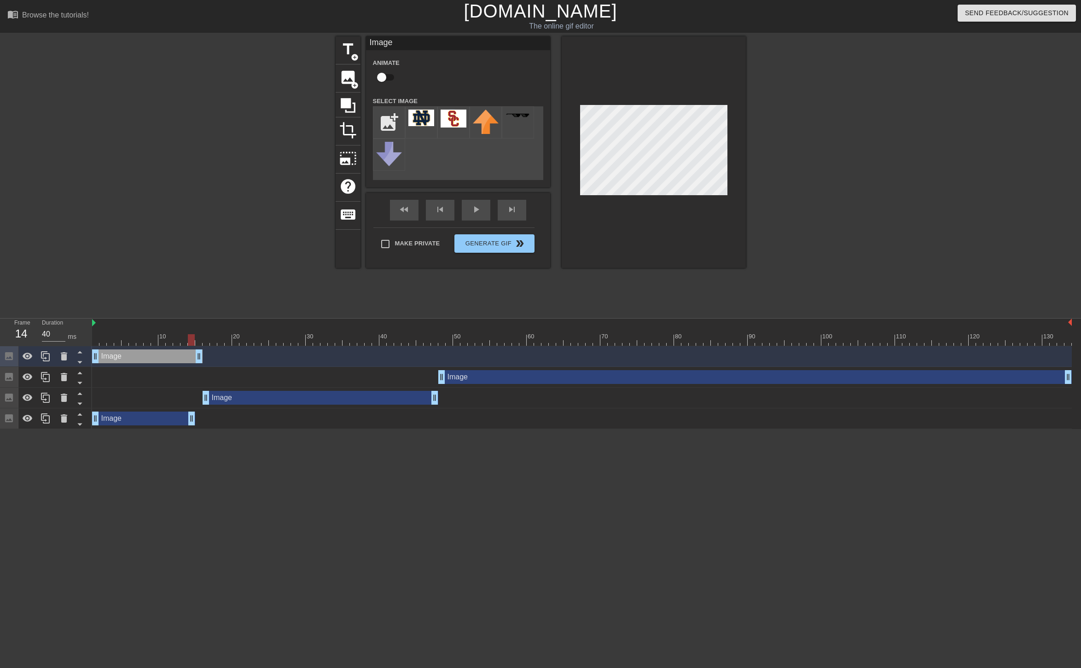
click at [189, 338] on div at bounding box center [191, 340] width 7 height 12
drag, startPoint x: 199, startPoint y: 355, endPoint x: 192, endPoint y: 355, distance: 7.4
click at [357, 84] on span "add_circle" at bounding box center [355, 86] width 8 height 8
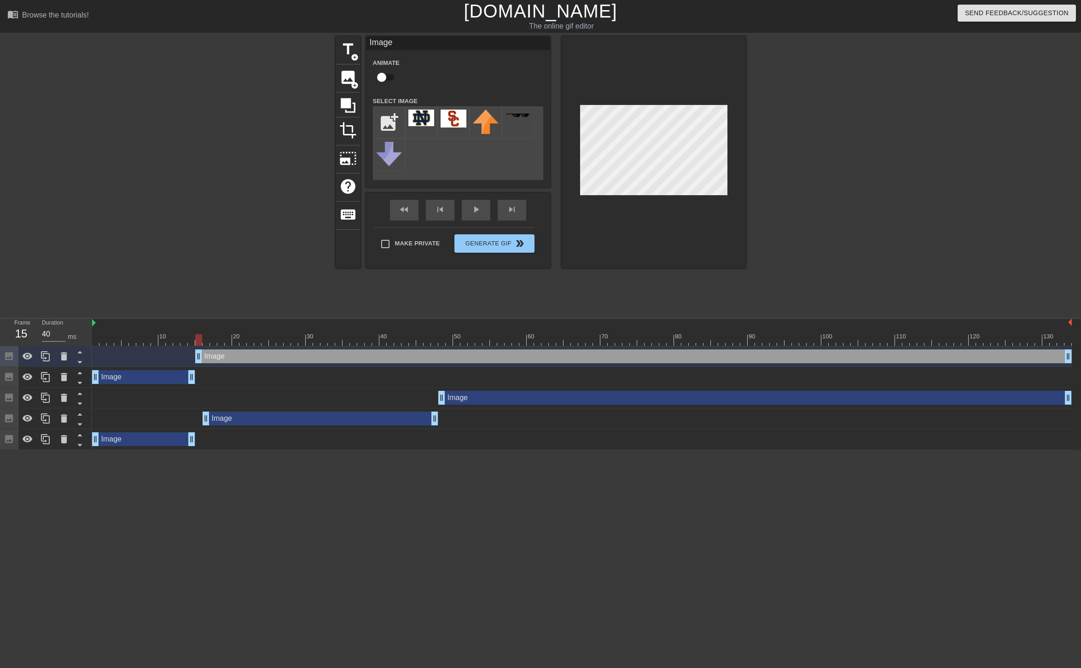
drag, startPoint x: 190, startPoint y: 358, endPoint x: 200, endPoint y: 358, distance: 10.6
click at [455, 117] on img at bounding box center [454, 119] width 26 height 18
drag, startPoint x: 197, startPoint y: 339, endPoint x: 428, endPoint y: 325, distance: 231.6
click at [428, 325] on div "10 20 30 40 50 60 70 80 90 100 110 120 130" at bounding box center [582, 332] width 980 height 27
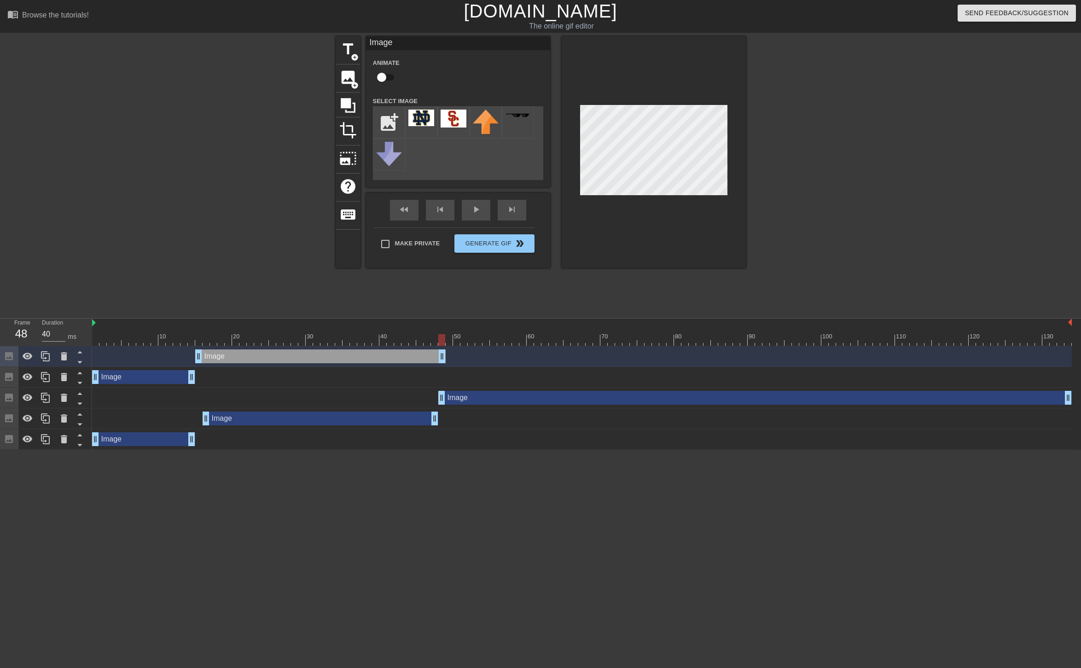
drag, startPoint x: 1068, startPoint y: 352, endPoint x: 443, endPoint y: 370, distance: 624.7
click at [443, 370] on div "Image drag_handle drag_handle Image drag_handle drag_handle Image drag_handle d…" at bounding box center [586, 398] width 989 height 104
drag, startPoint x: 443, startPoint y: 360, endPoint x: 435, endPoint y: 361, distance: 8.3
drag, startPoint x: 435, startPoint y: 340, endPoint x: 792, endPoint y: 334, distance: 357.4
click at [792, 334] on div "10 20 30 40 50 60 70 80 90 100 110 120 130" at bounding box center [582, 332] width 980 height 27
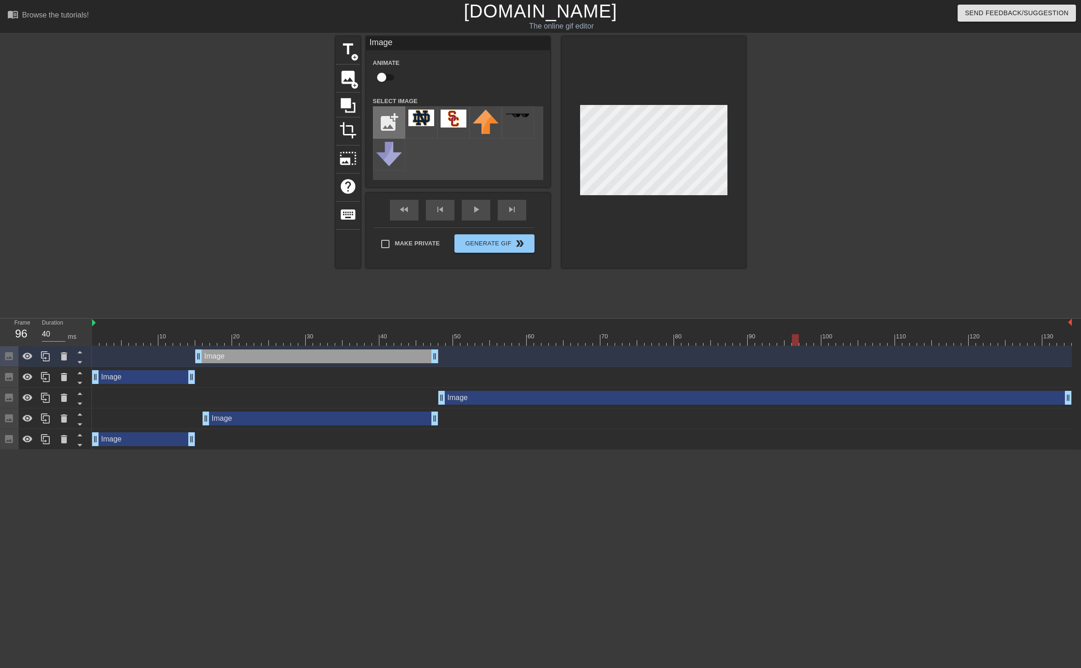
click at [389, 124] on input "file" at bounding box center [388, 122] width 31 height 31
click at [388, 128] on input "file" at bounding box center [388, 122] width 31 height 31
drag, startPoint x: 793, startPoint y: 337, endPoint x: 78, endPoint y: 373, distance: 715.6
click at [78, 373] on div "Frame 1 Duration 40 ms 10 20 30 40 50 60 70 80 90 100 110 120 130 Image drag_ha…" at bounding box center [540, 384] width 1081 height 131
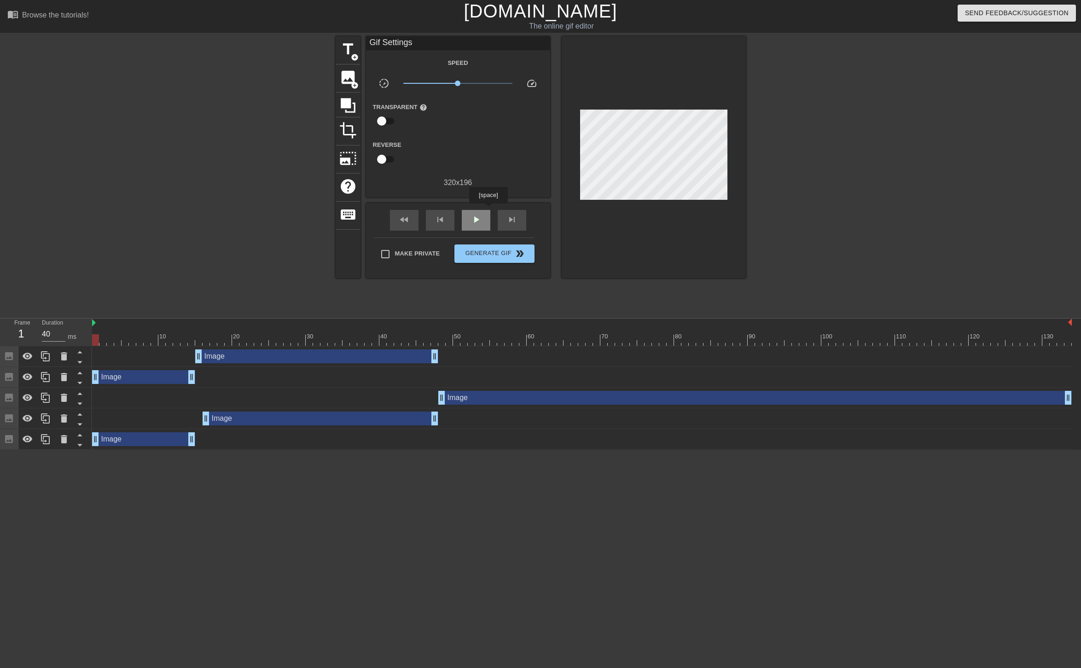
click at [488, 210] on div "play_arrow" at bounding box center [476, 220] width 29 height 21
click at [475, 227] on div "pause" at bounding box center [476, 220] width 29 height 21
click at [354, 114] on div at bounding box center [348, 105] width 25 height 25
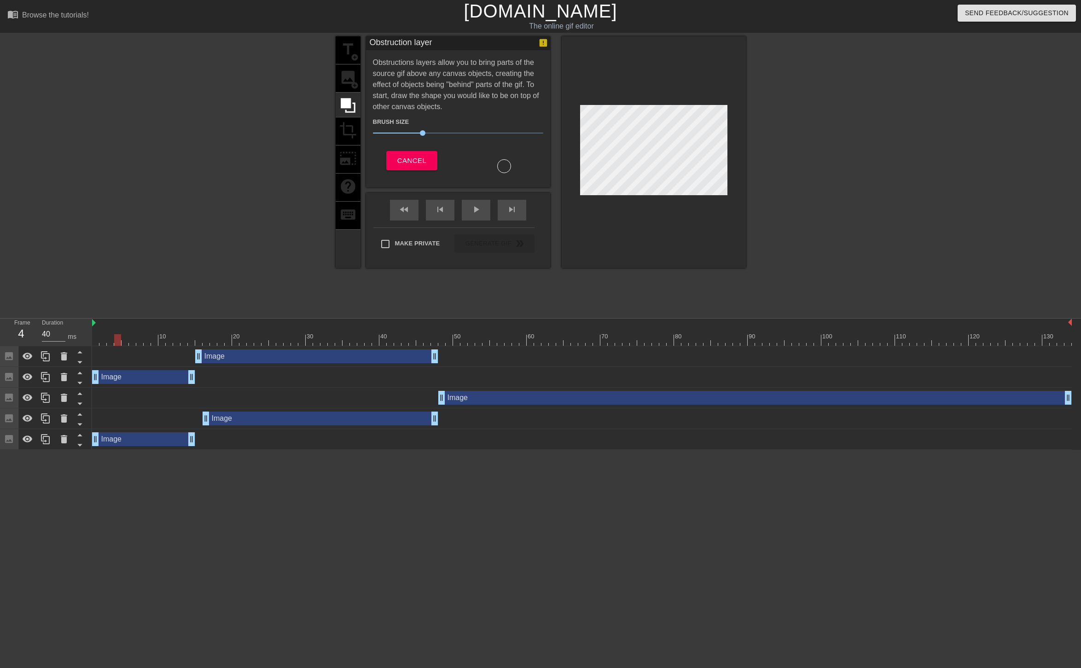
click at [344, 76] on div "title add_circle image add_circle crop photo_size_select_large help keyboard" at bounding box center [348, 152] width 25 height 232
click at [415, 155] on span "Cancel" at bounding box center [411, 161] width 29 height 12
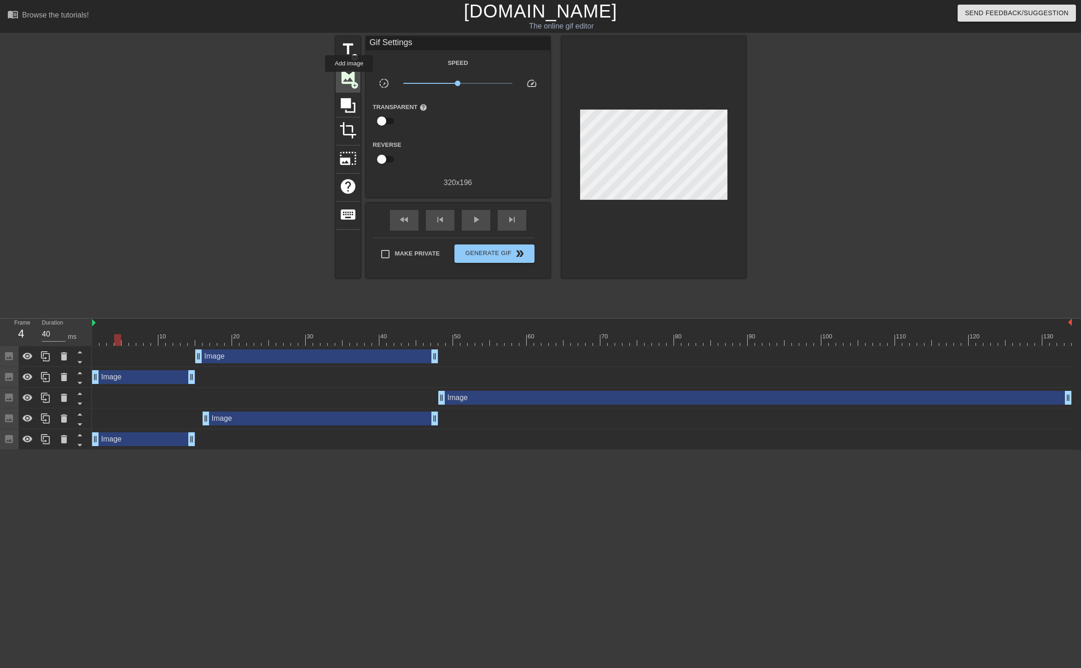
click at [349, 78] on span "image" at bounding box center [347, 77] width 17 height 17
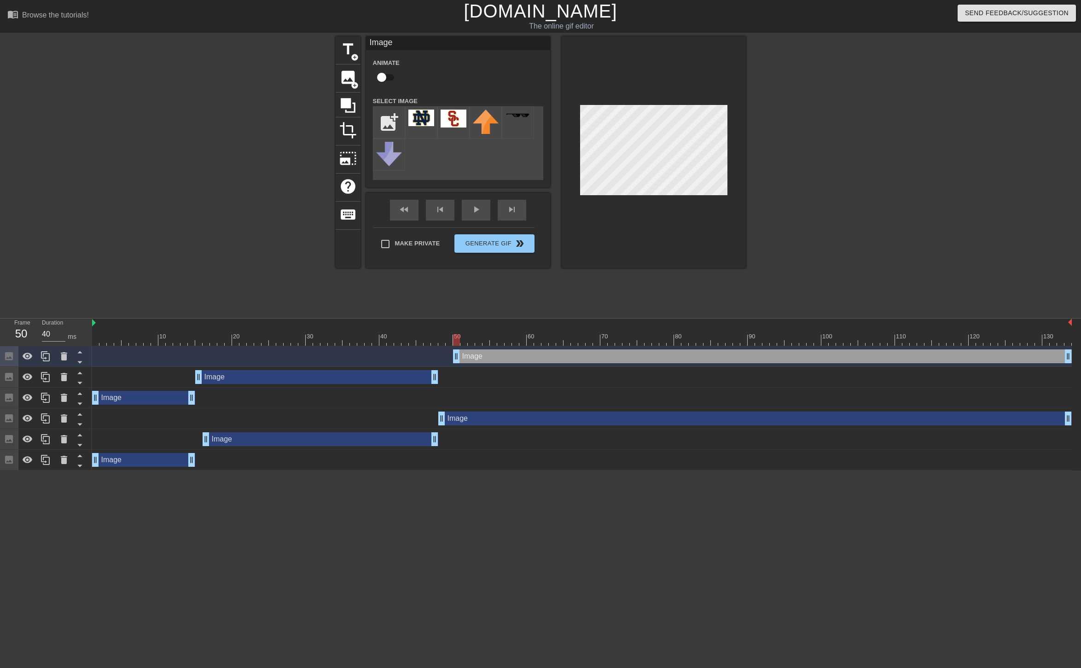
drag, startPoint x: 119, startPoint y: 356, endPoint x: 460, endPoint y: 364, distance: 340.9
click at [460, 364] on div "Image drag_handle drag_handle" at bounding box center [582, 356] width 980 height 21
click at [421, 117] on img at bounding box center [421, 118] width 26 height 17
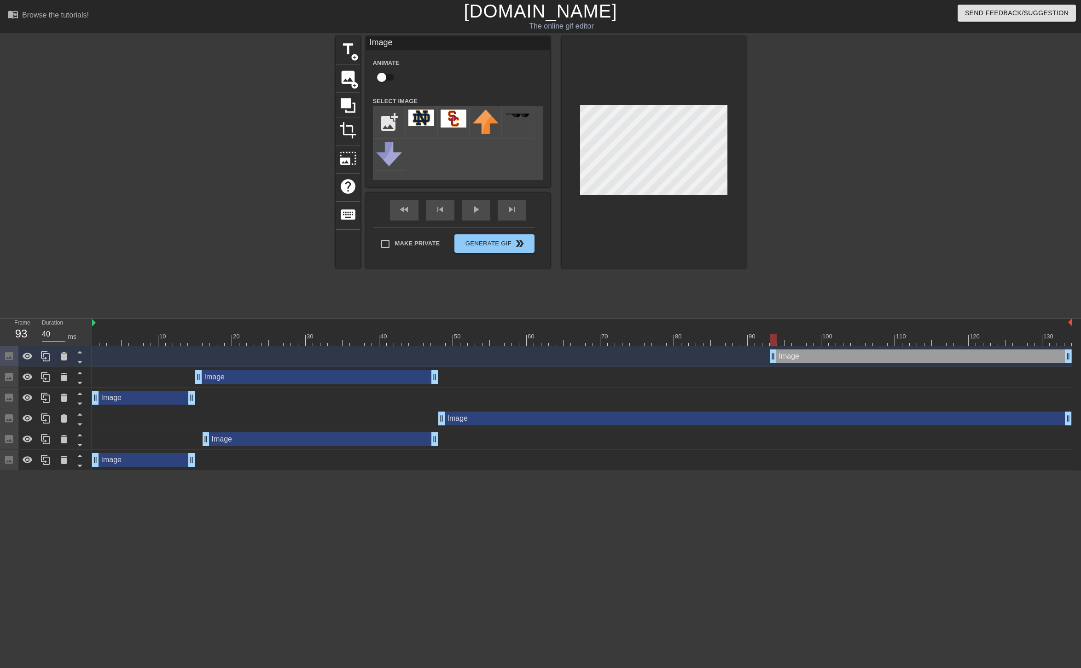
drag, startPoint x: 456, startPoint y: 356, endPoint x: 772, endPoint y: 360, distance: 316.4
drag, startPoint x: 774, startPoint y: 340, endPoint x: 54, endPoint y: 377, distance: 720.3
click at [54, 377] on div "Frame 1 Duration 40 ms 10 20 30 40 50 60 70 80 90 100 110 120 130 Image drag_ha…" at bounding box center [540, 395] width 1081 height 152
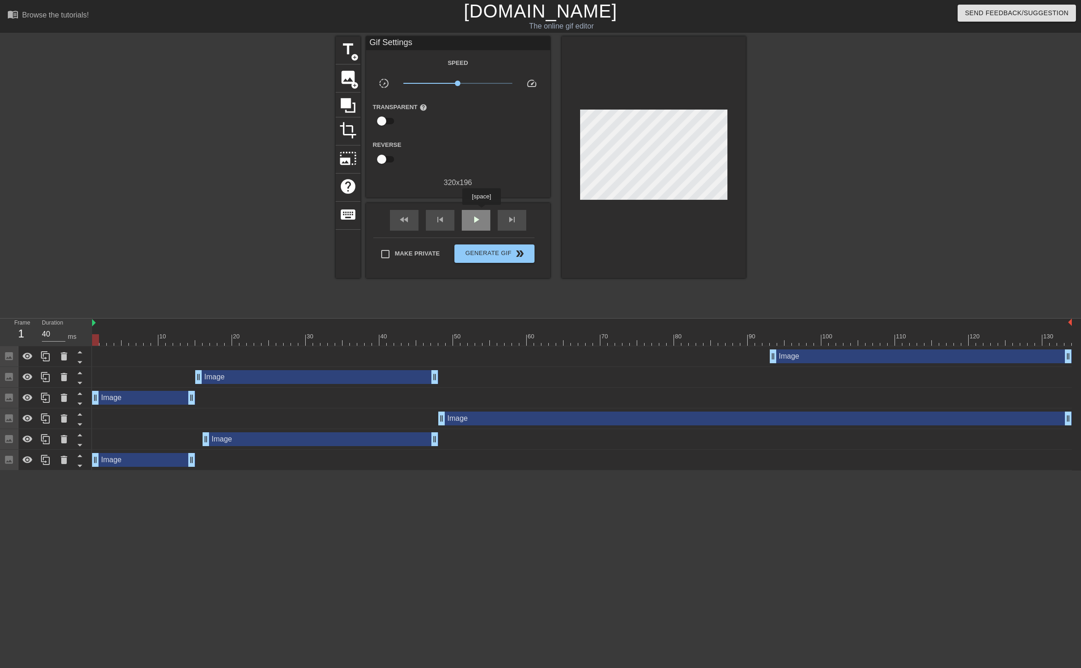
click at [481, 211] on div "play_arrow" at bounding box center [476, 220] width 29 height 21
click at [471, 220] on span "pause" at bounding box center [476, 219] width 11 height 11
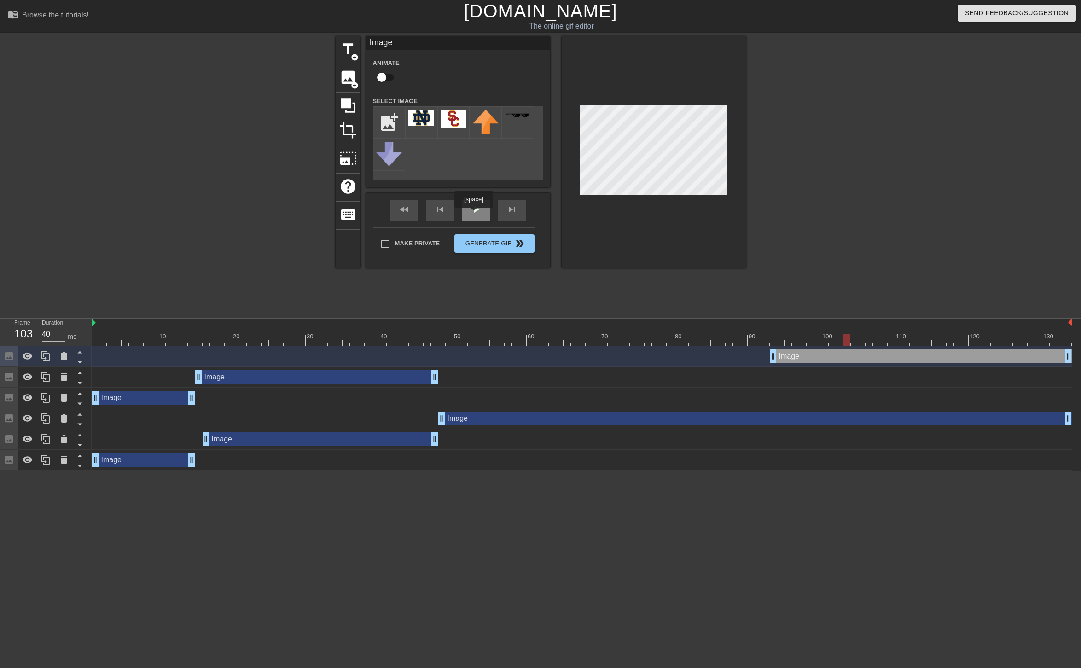
click at [473, 214] on span "play_arrow" at bounding box center [476, 209] width 11 height 11
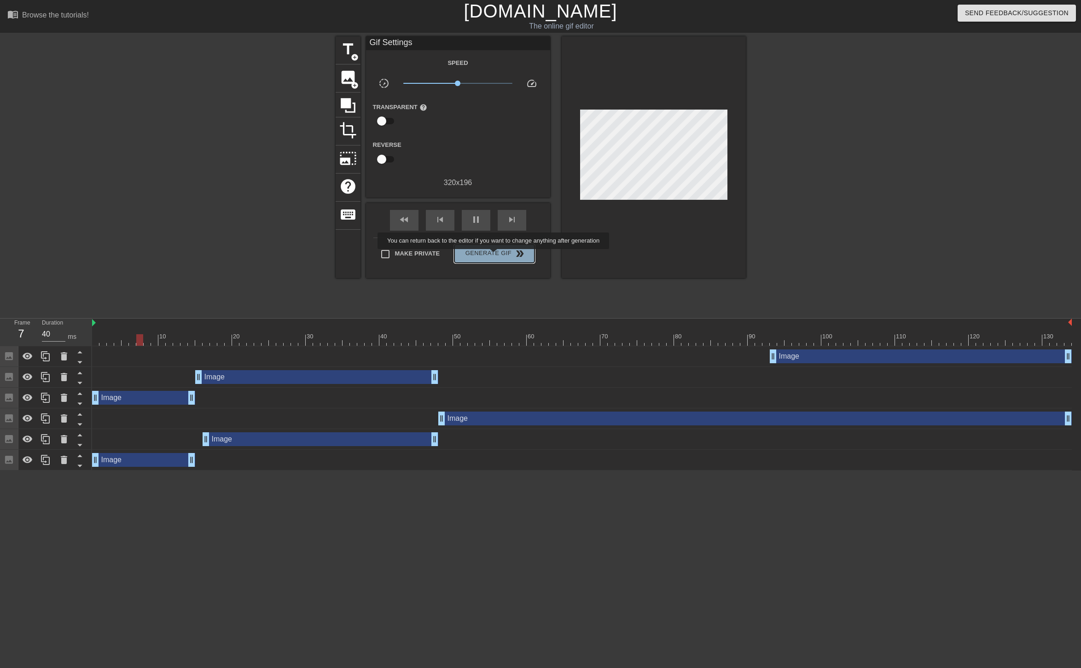
click at [495, 256] on span "Generate Gif double_arrow" at bounding box center [494, 253] width 72 height 11
